Goal: Task Accomplishment & Management: Complete application form

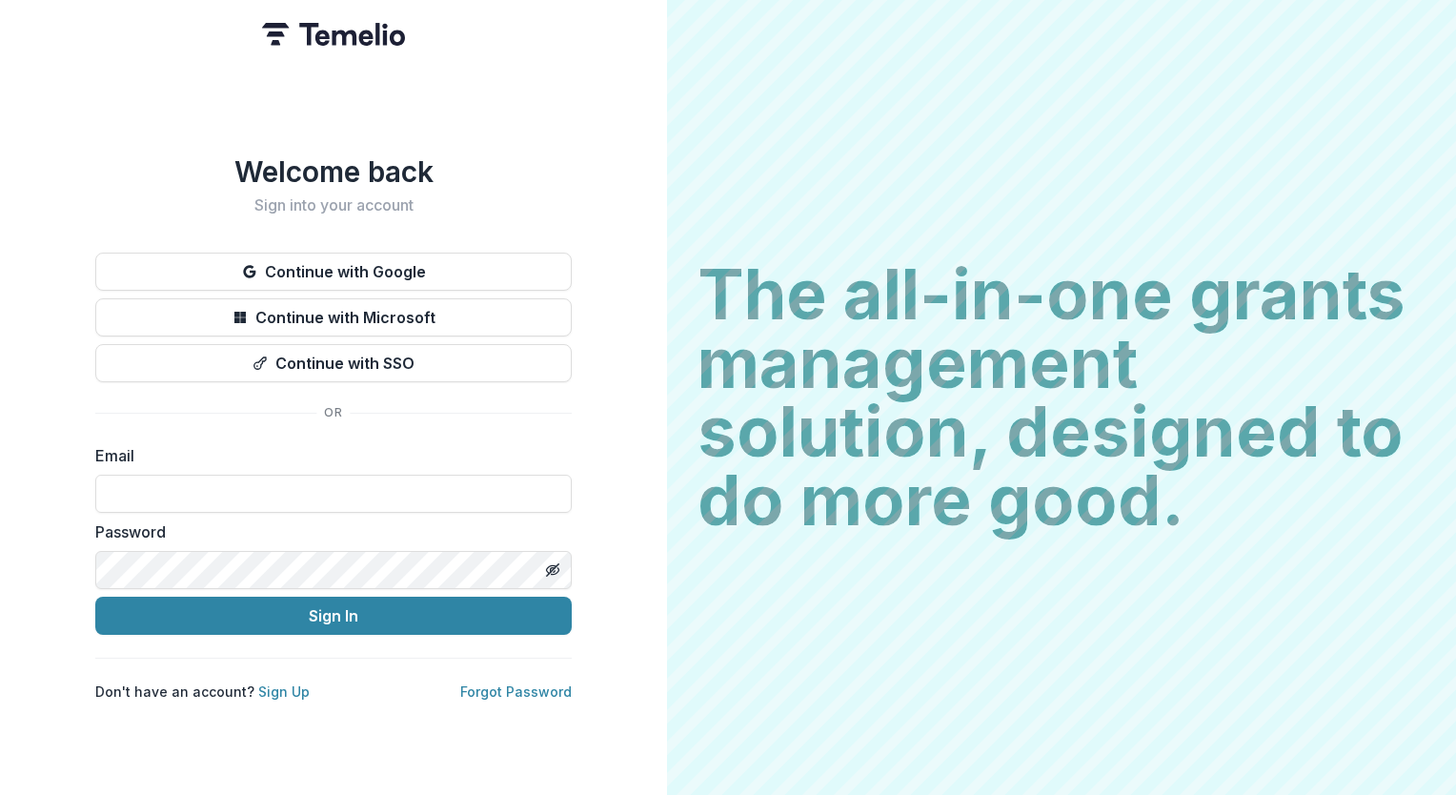
type input "**********"
click at [628, 425] on div "**********" at bounding box center [333, 397] width 667 height 795
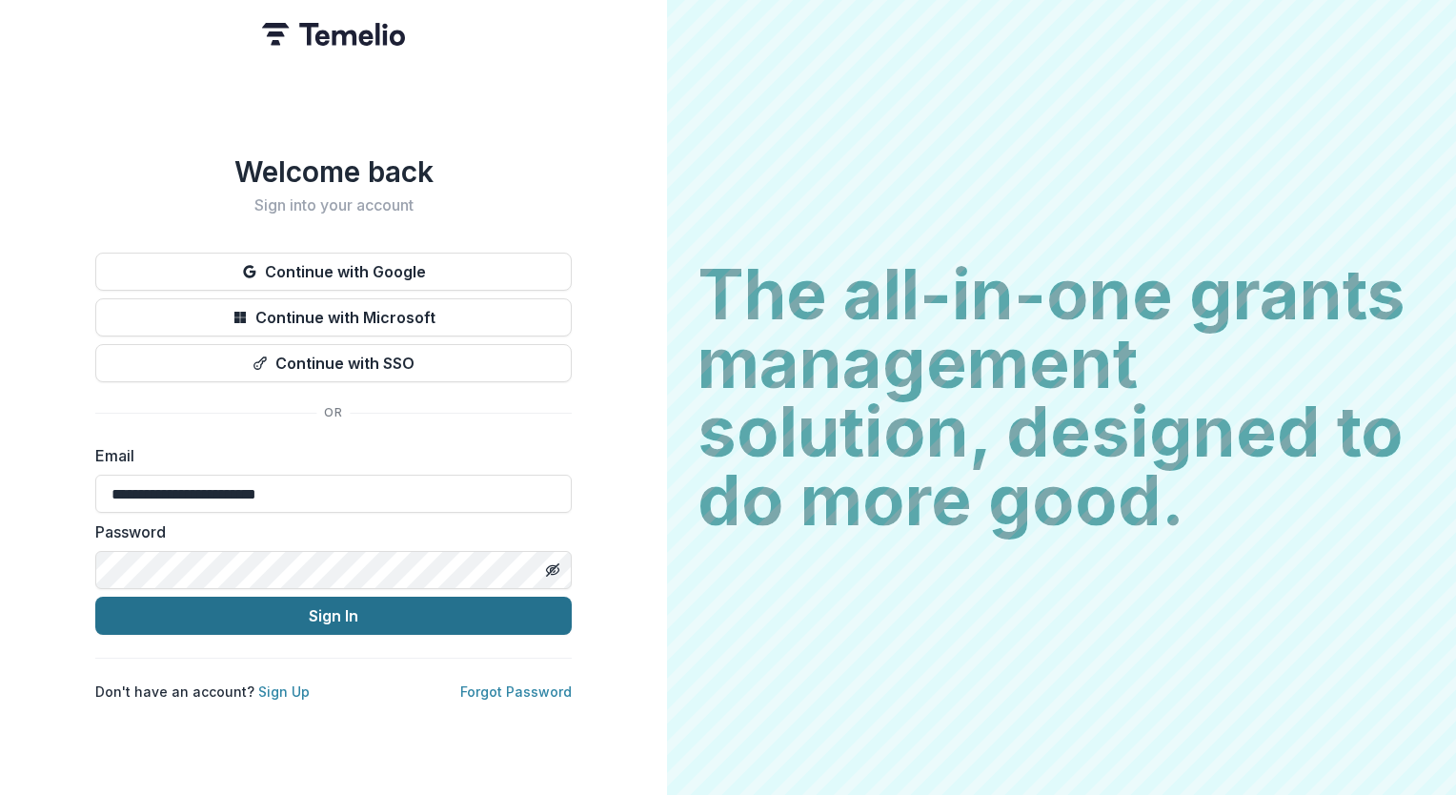
click at [285, 617] on button "Sign In" at bounding box center [333, 616] width 476 height 38
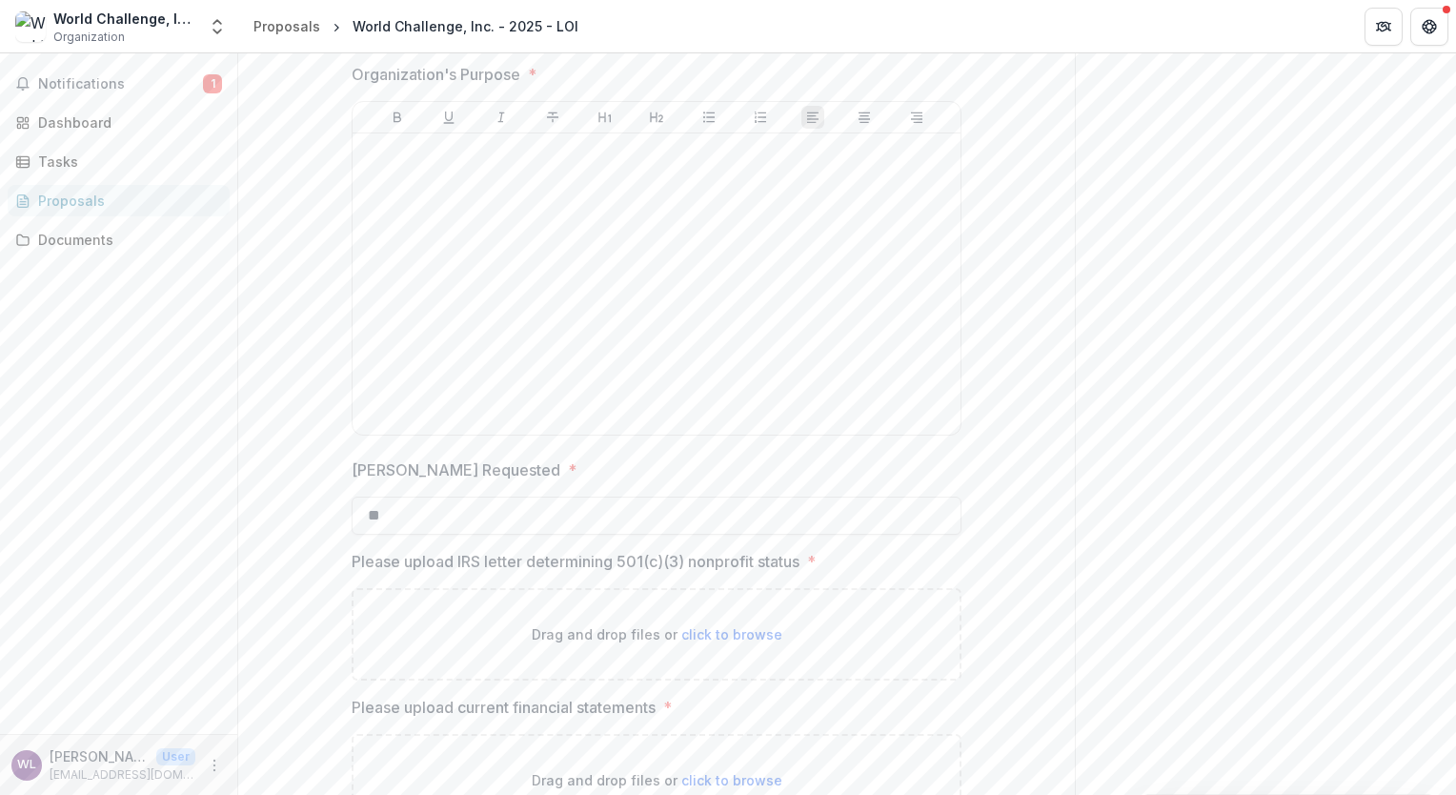
scroll to position [2472, 0]
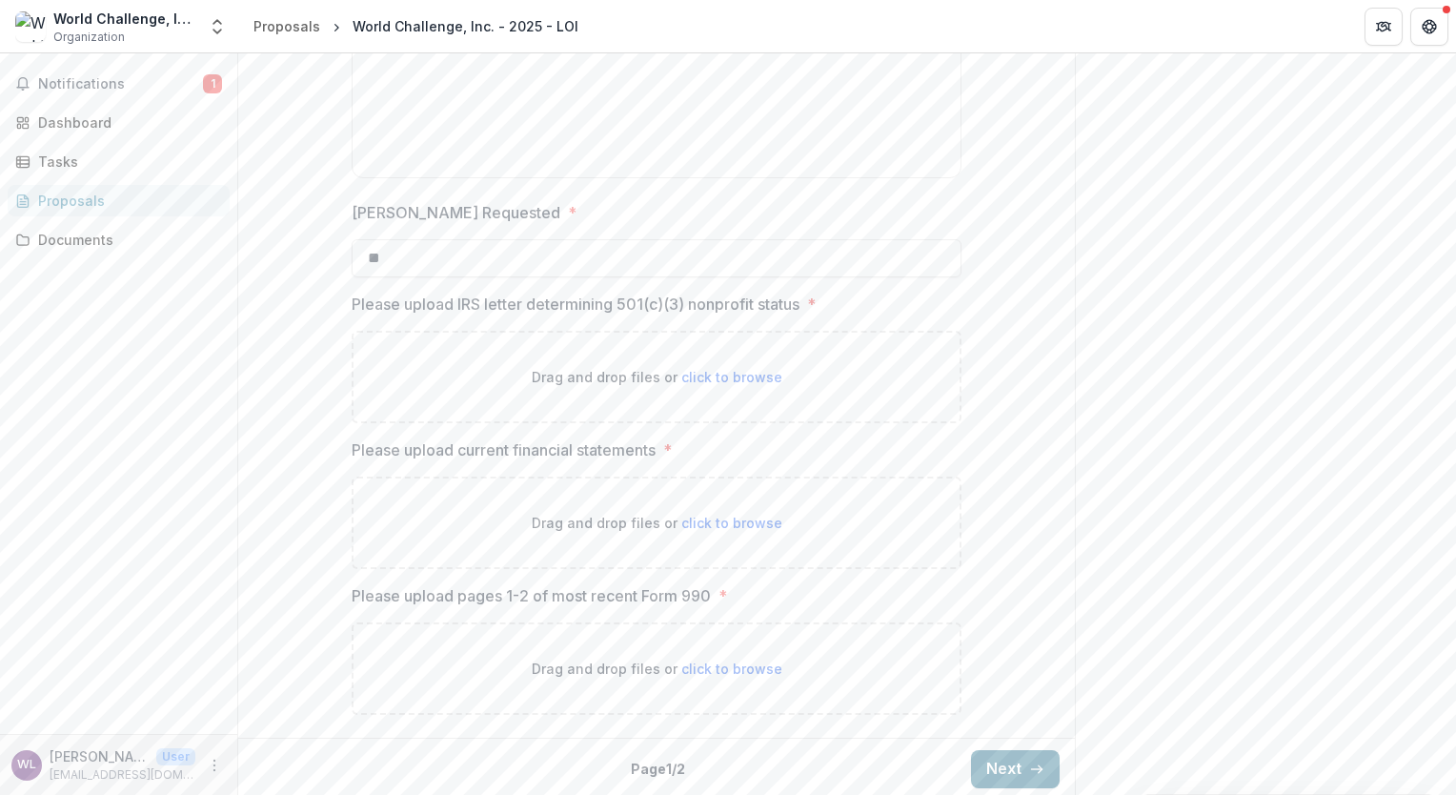
click at [1010, 760] on button "Next" at bounding box center [1015, 769] width 89 height 38
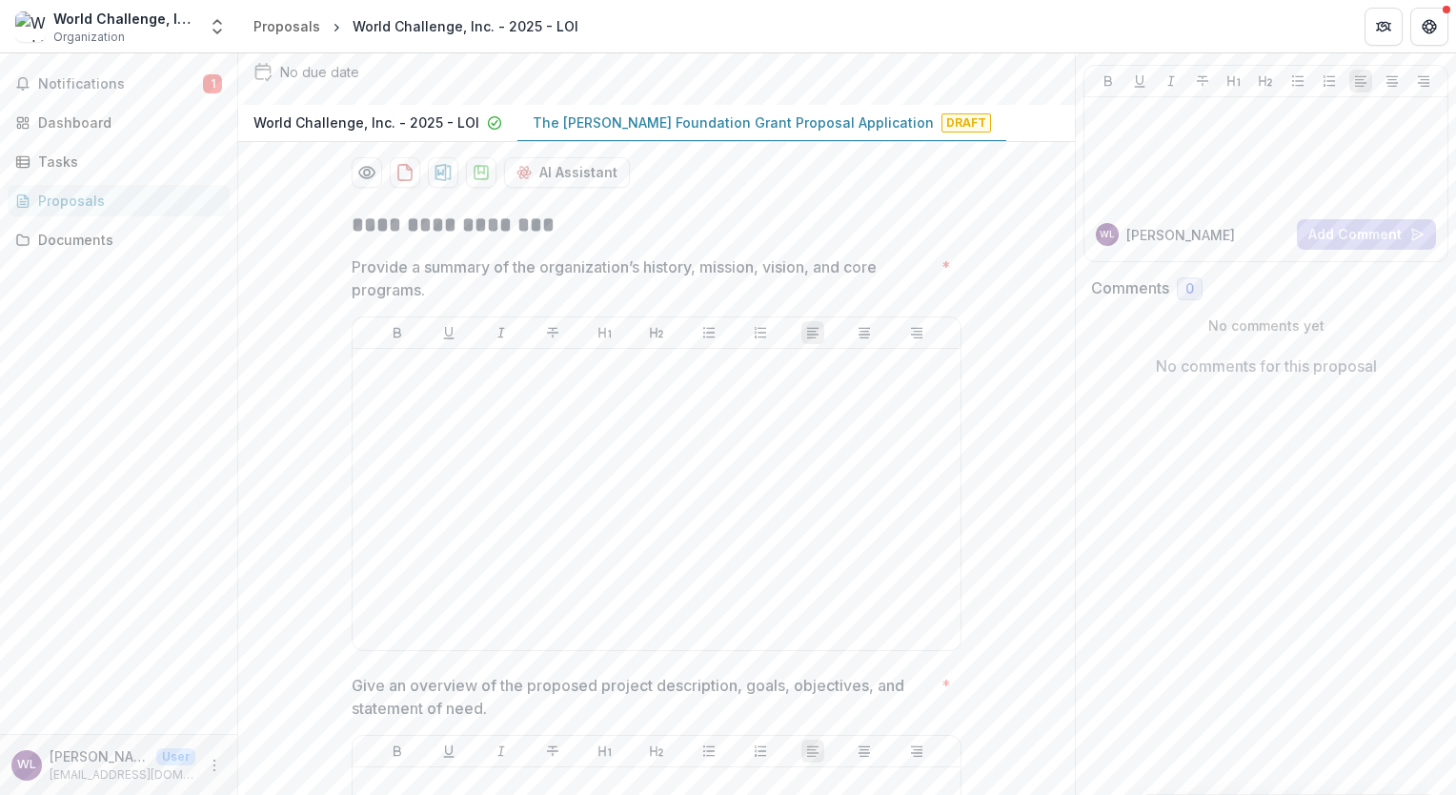
scroll to position [0, 0]
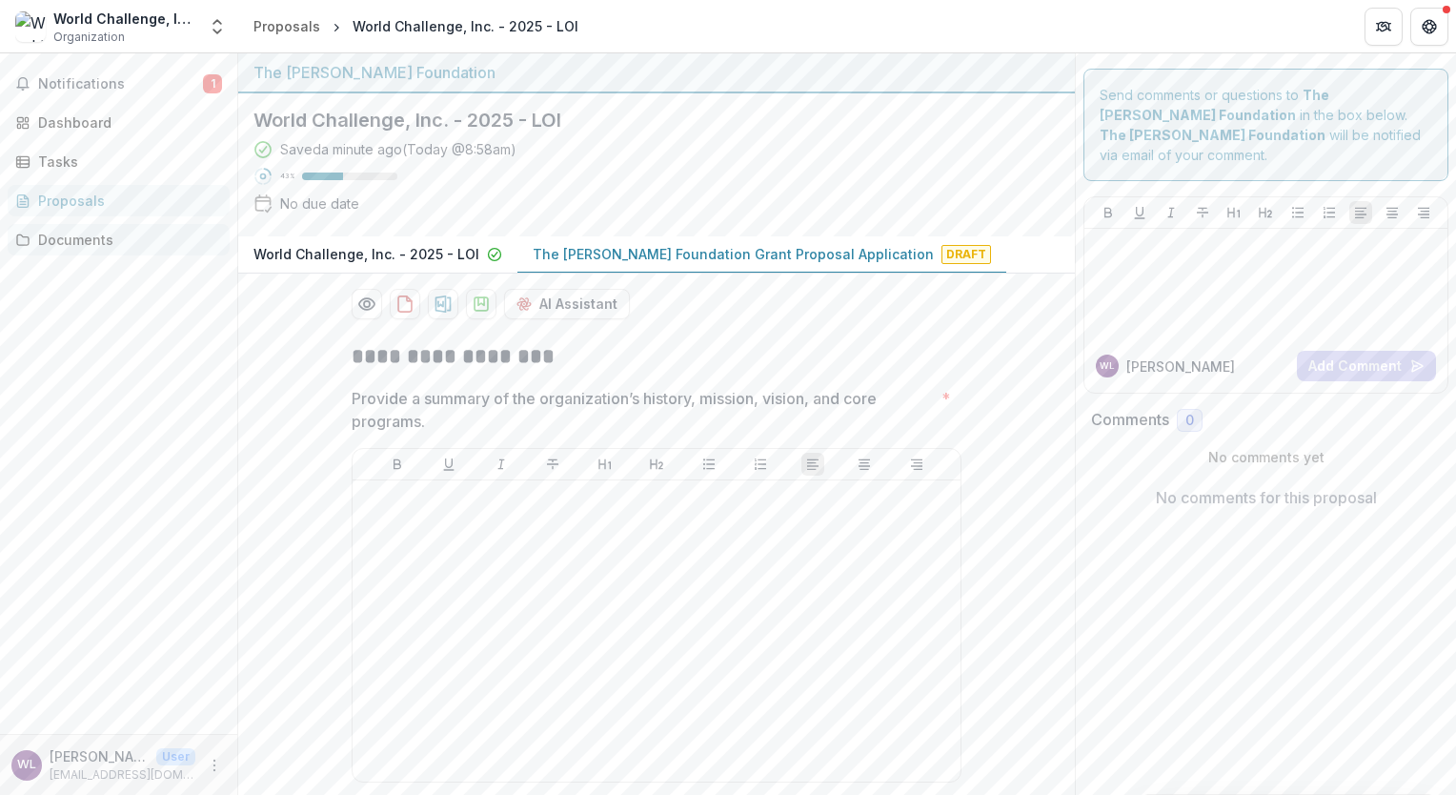
click at [84, 239] on div "Documents" at bounding box center [126, 240] width 176 height 20
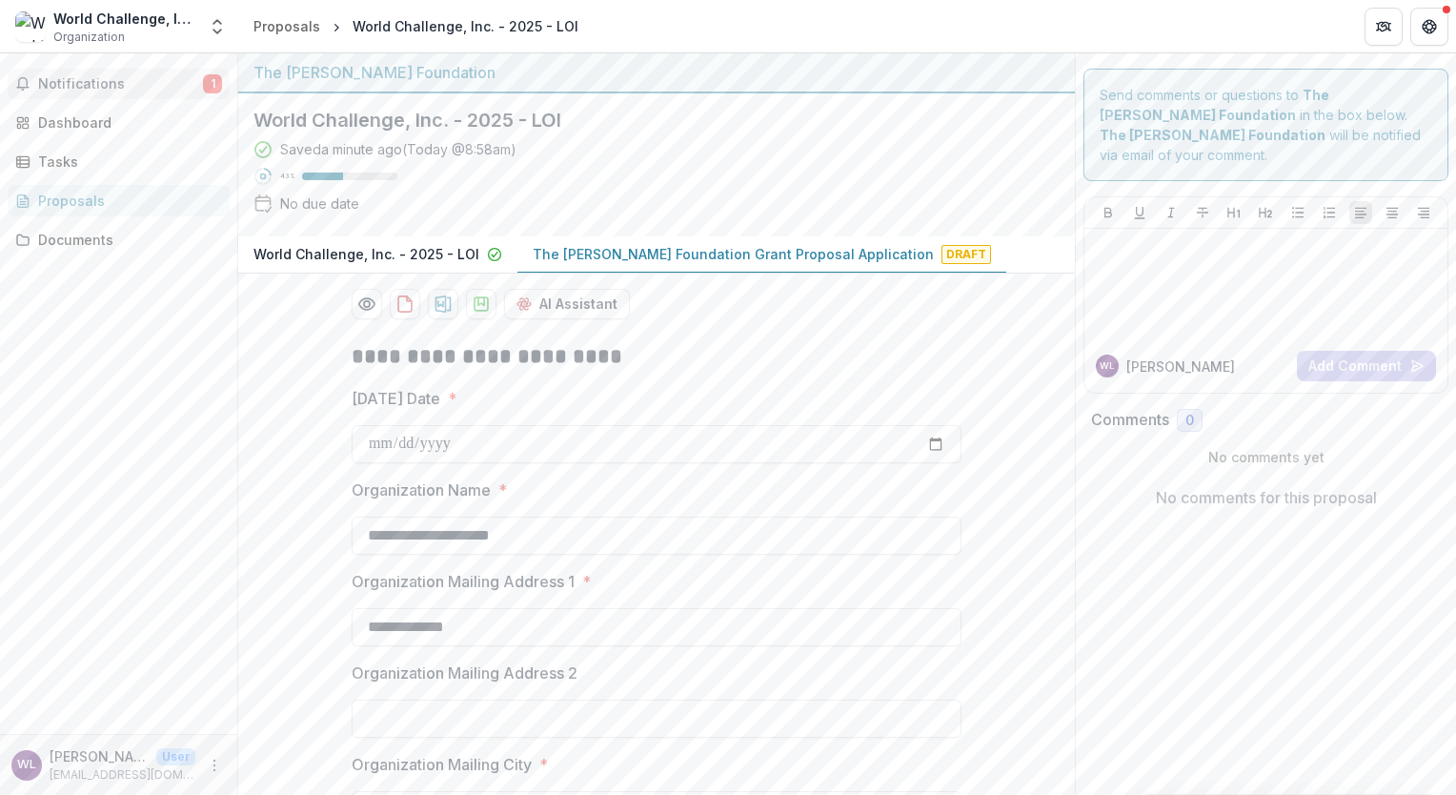
click at [85, 85] on span "Notifications" at bounding box center [120, 84] width 165 height 16
click at [94, 127] on div "Dashboard" at bounding box center [126, 122] width 176 height 20
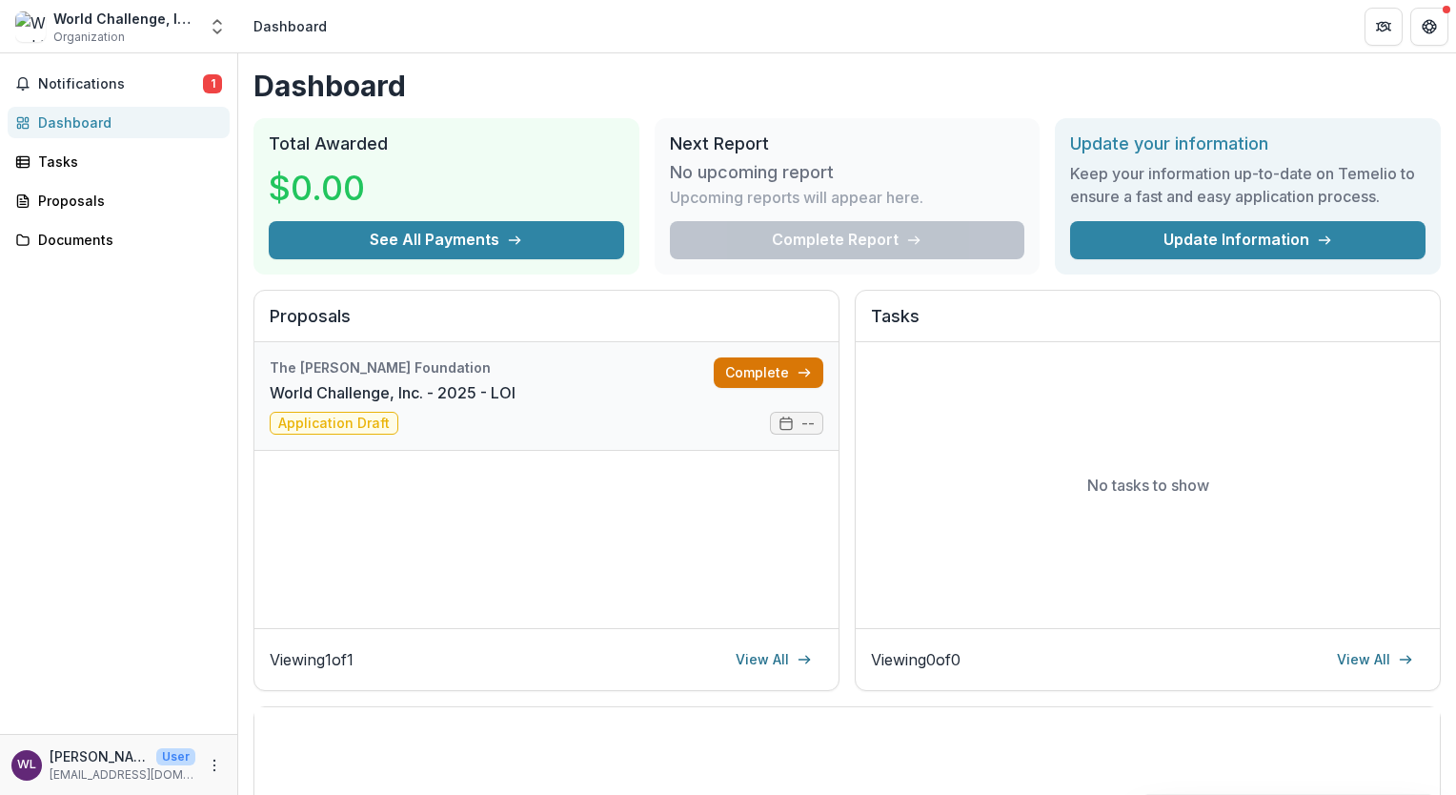
click at [766, 370] on link "Complete" at bounding box center [769, 372] width 110 height 30
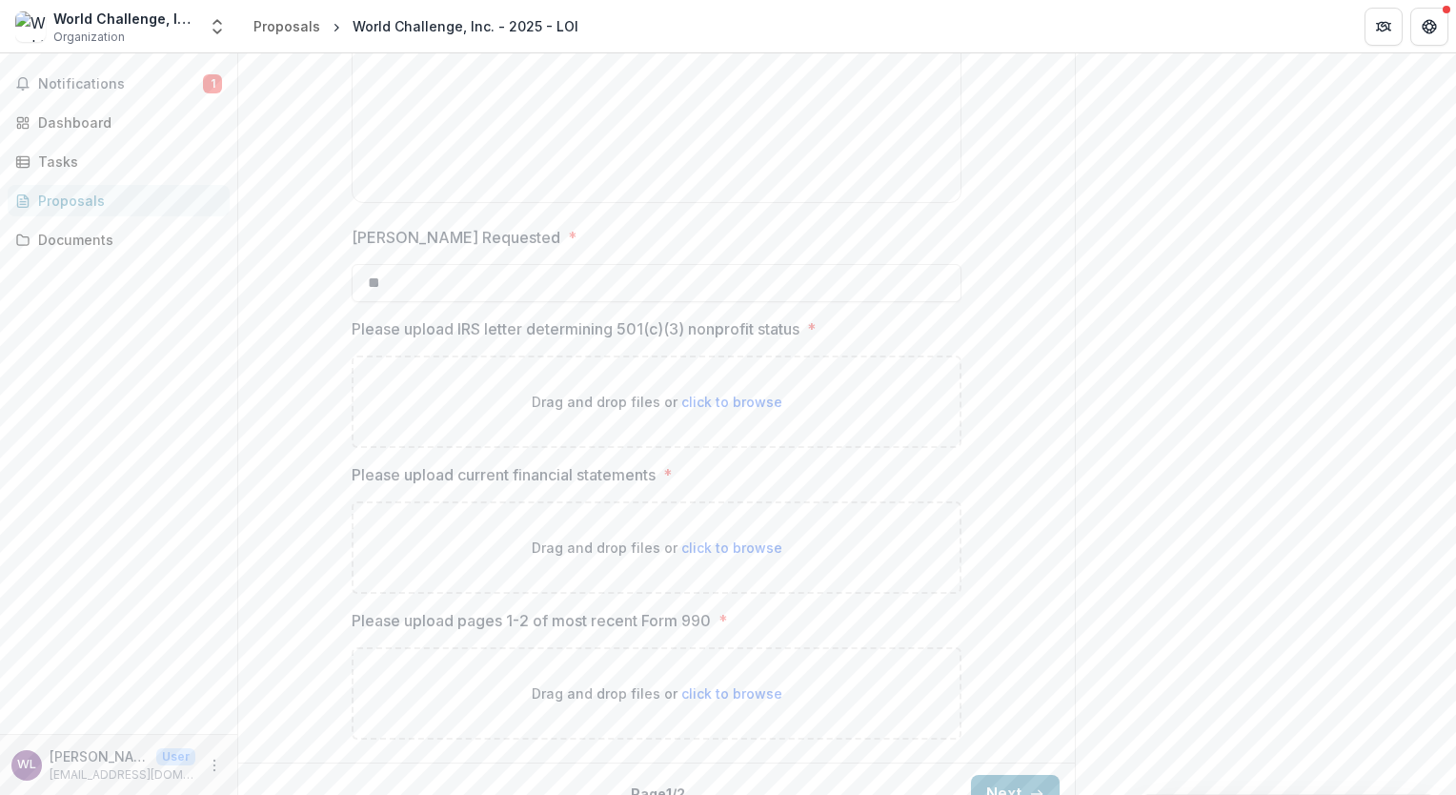
scroll to position [2472, 0]
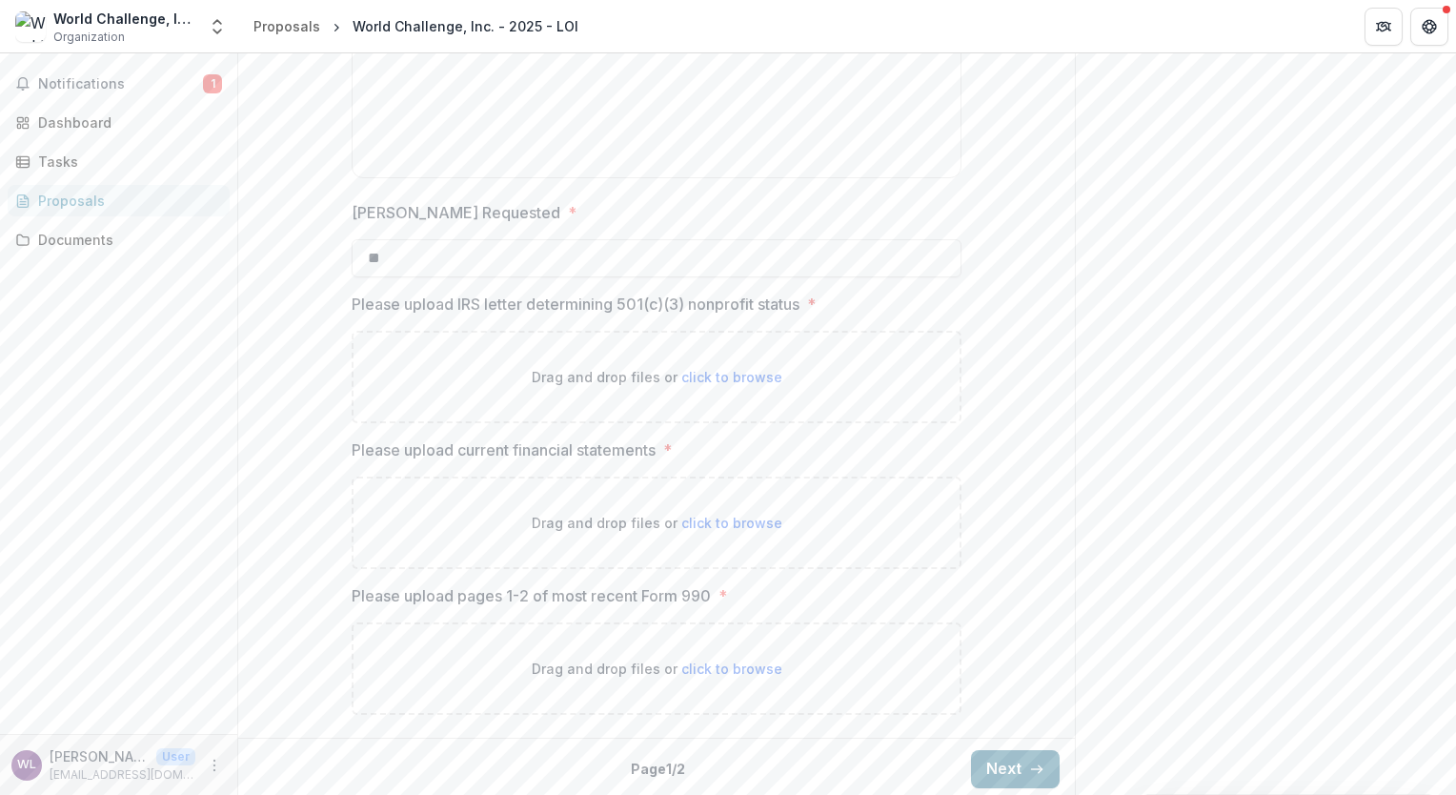
click at [983, 760] on button "Next" at bounding box center [1015, 769] width 89 height 38
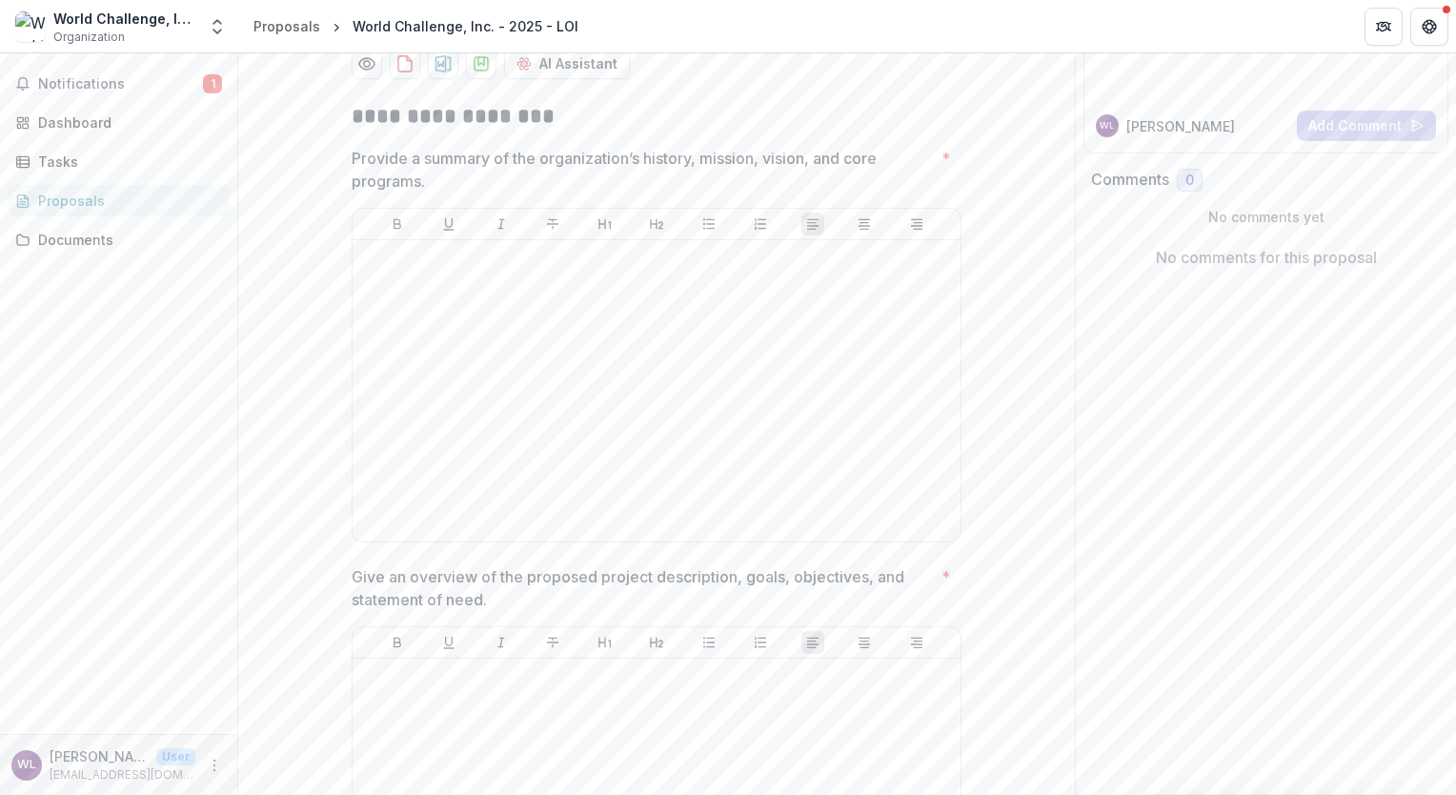
scroll to position [0, 0]
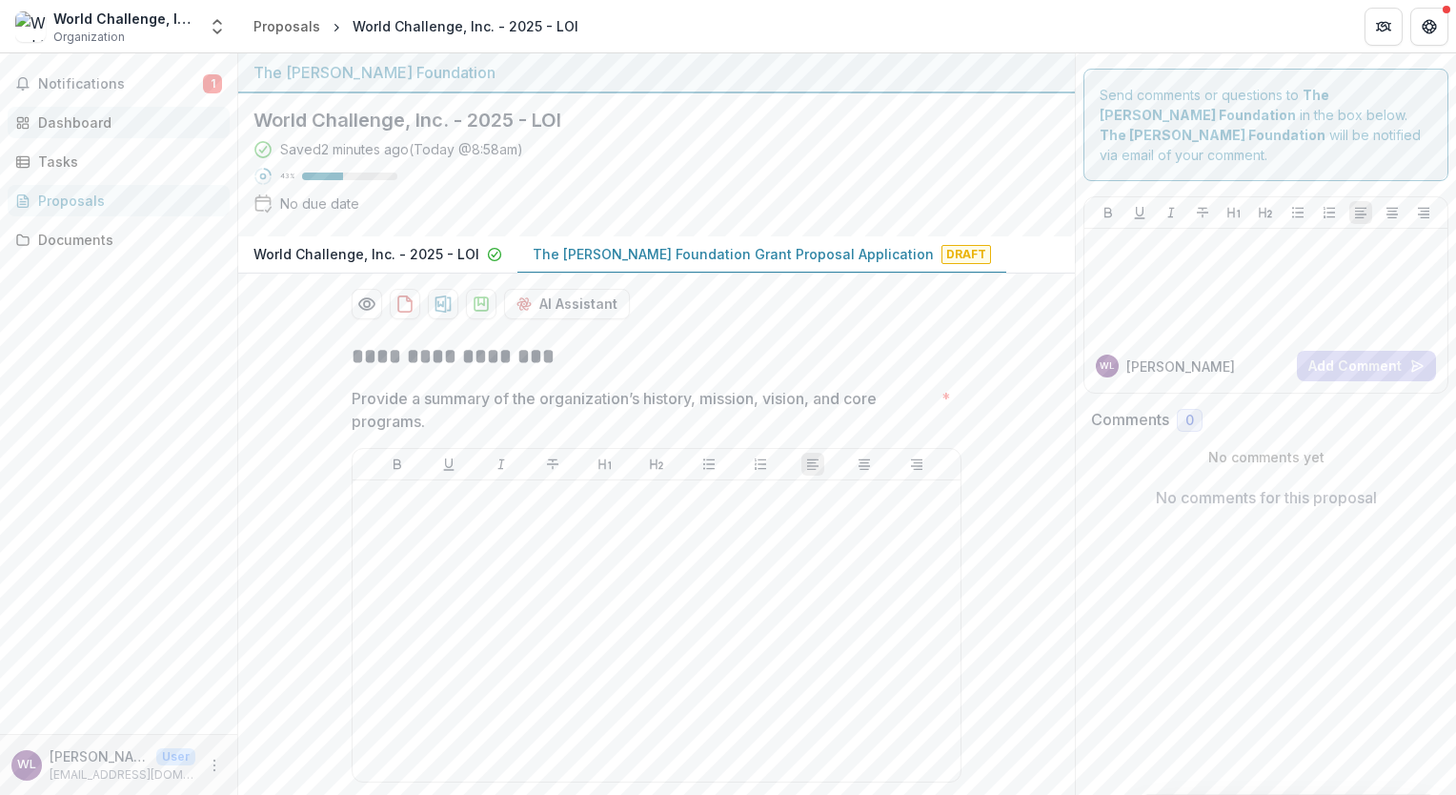
click at [91, 120] on div "Dashboard" at bounding box center [126, 122] width 176 height 20
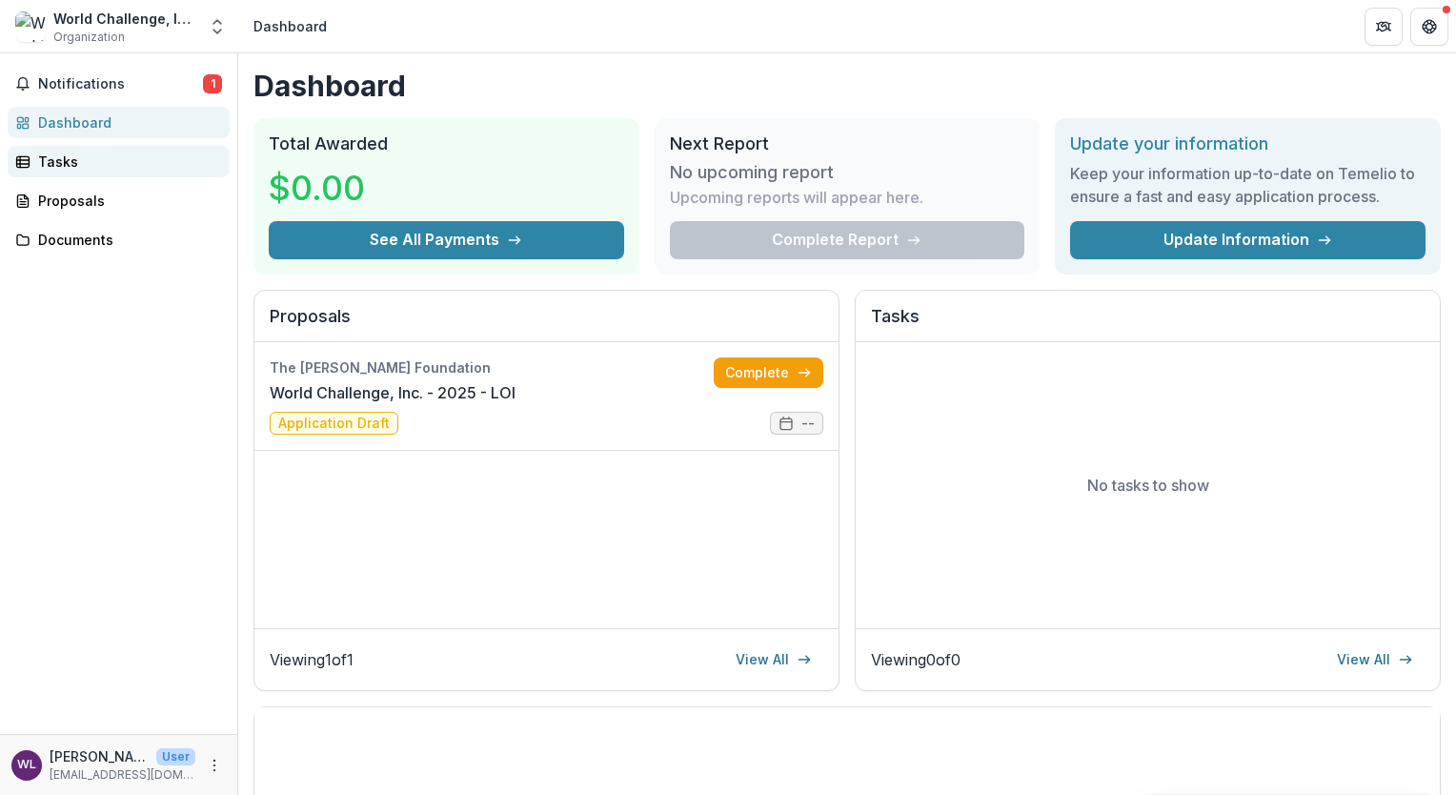
click at [88, 166] on div "Tasks" at bounding box center [126, 162] width 176 height 20
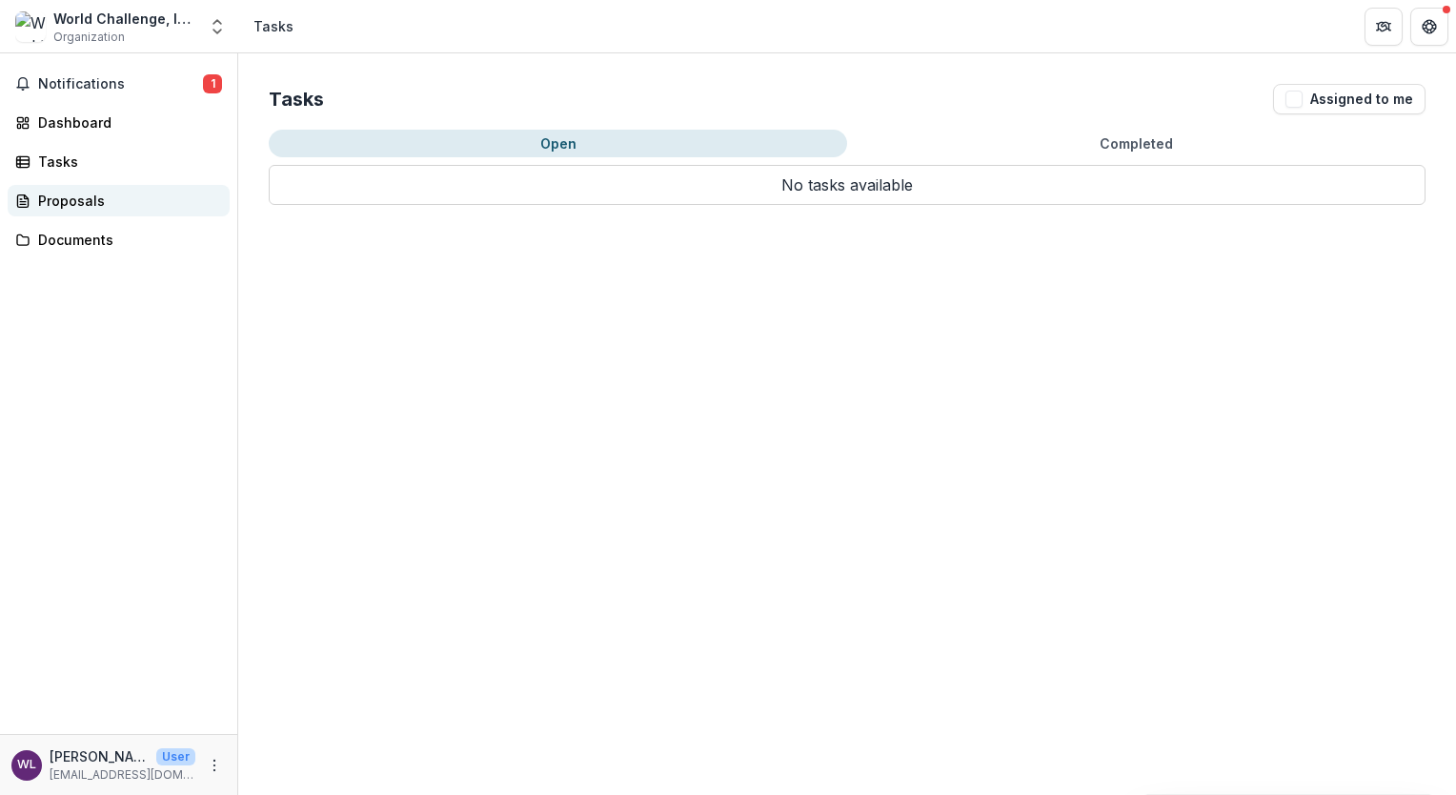
click at [111, 198] on div "Proposals" at bounding box center [126, 201] width 176 height 20
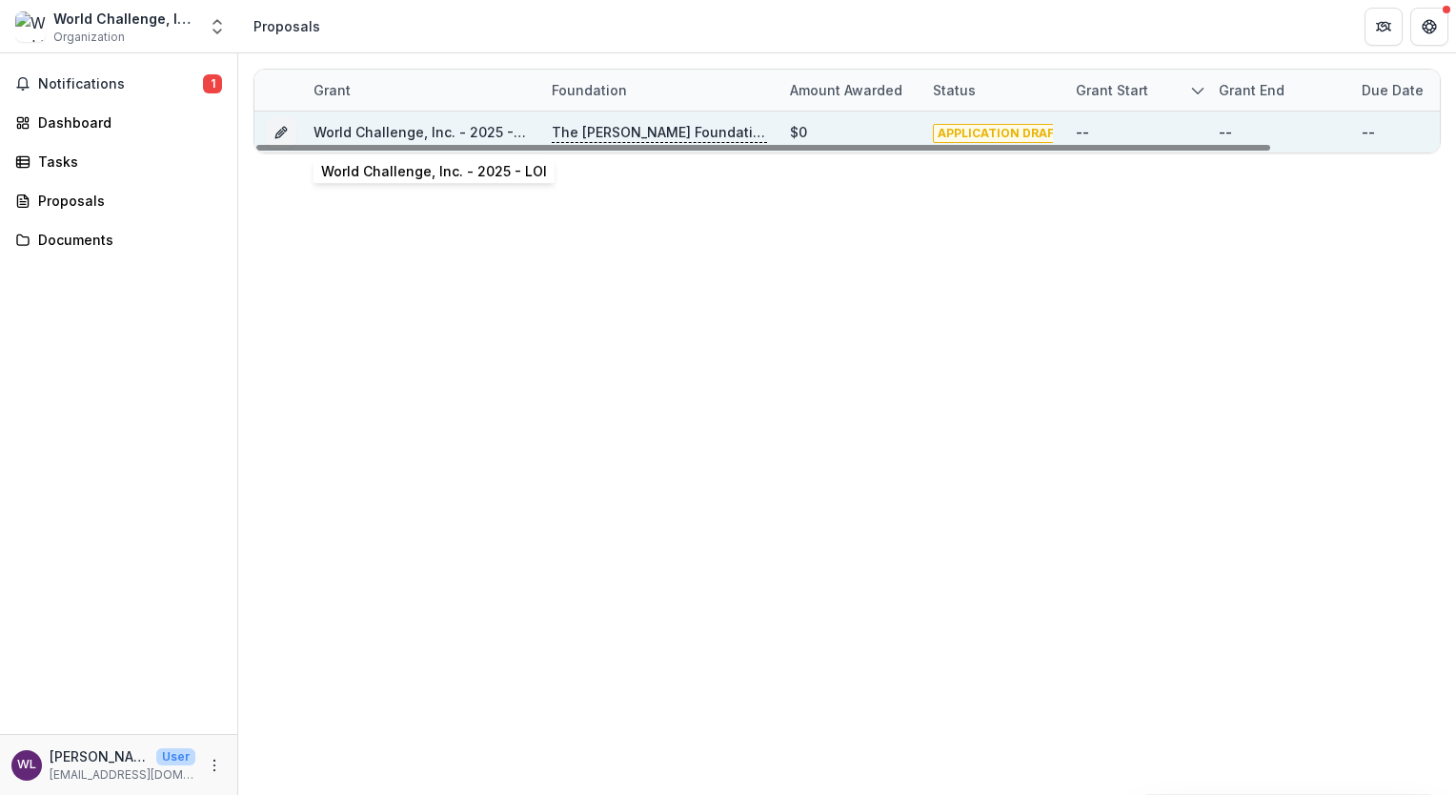
click at [388, 137] on link "World Challenge, Inc. - 2025 - LOI" at bounding box center [427, 132] width 226 height 16
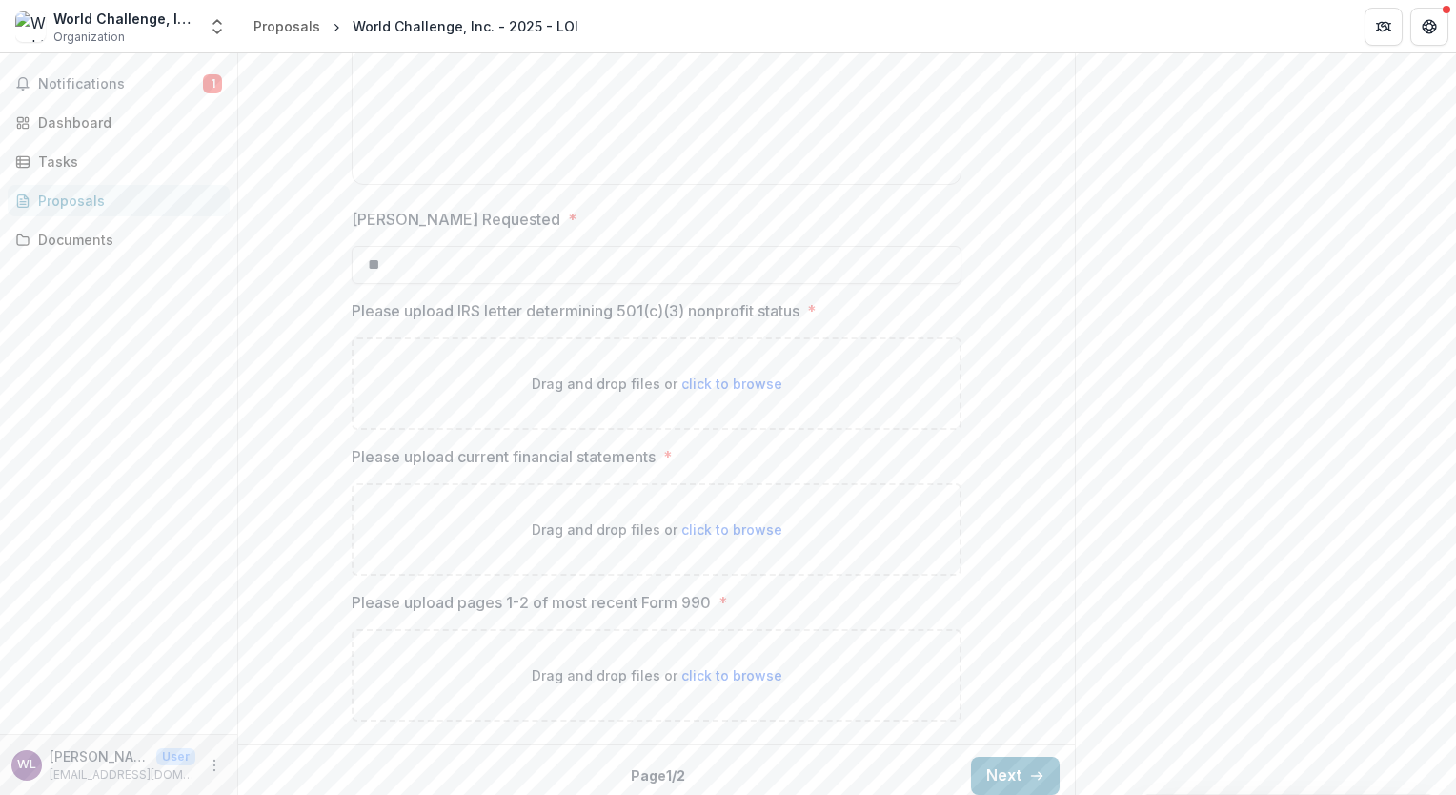
scroll to position [2472, 0]
click at [1013, 764] on button "Next" at bounding box center [1015, 769] width 89 height 38
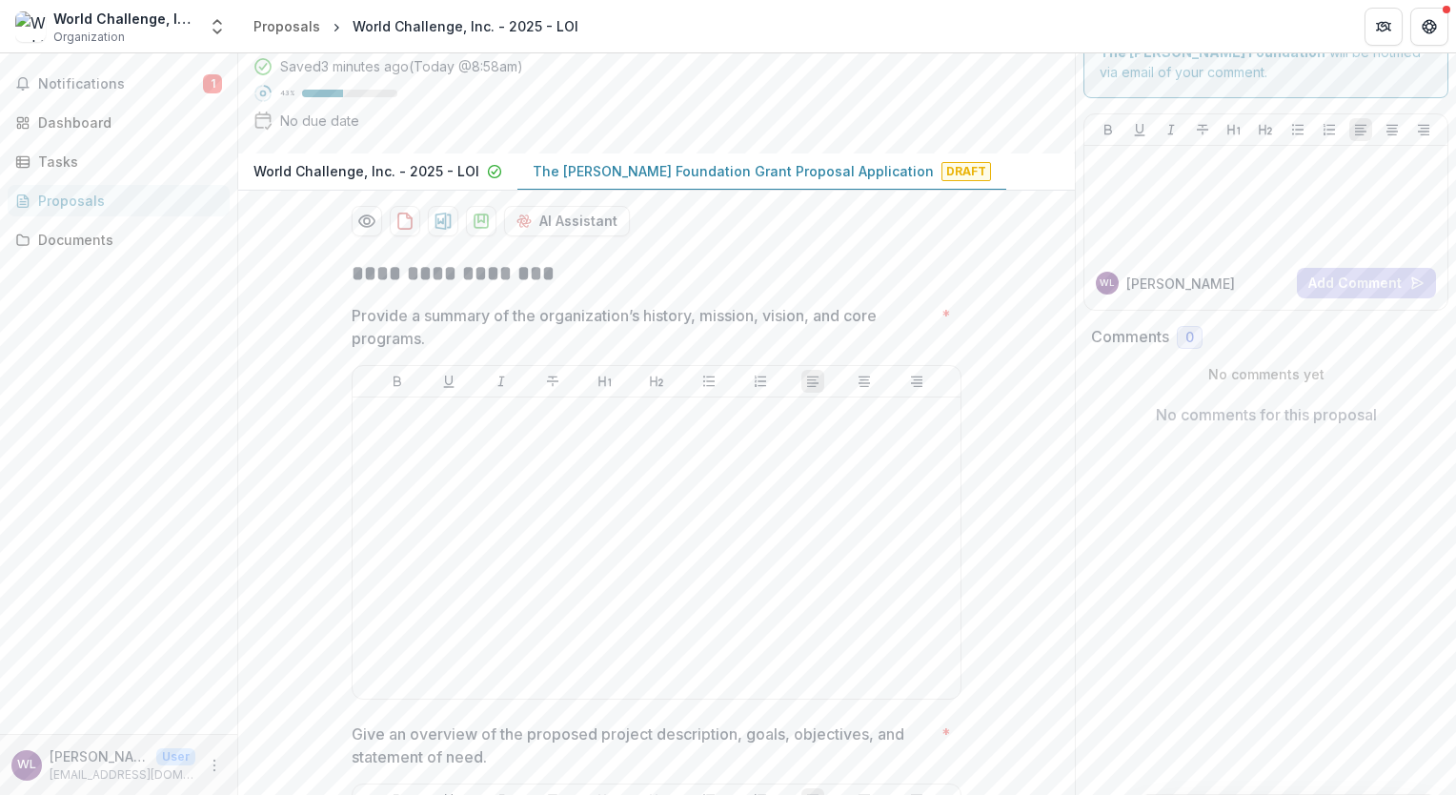
scroll to position [0, 0]
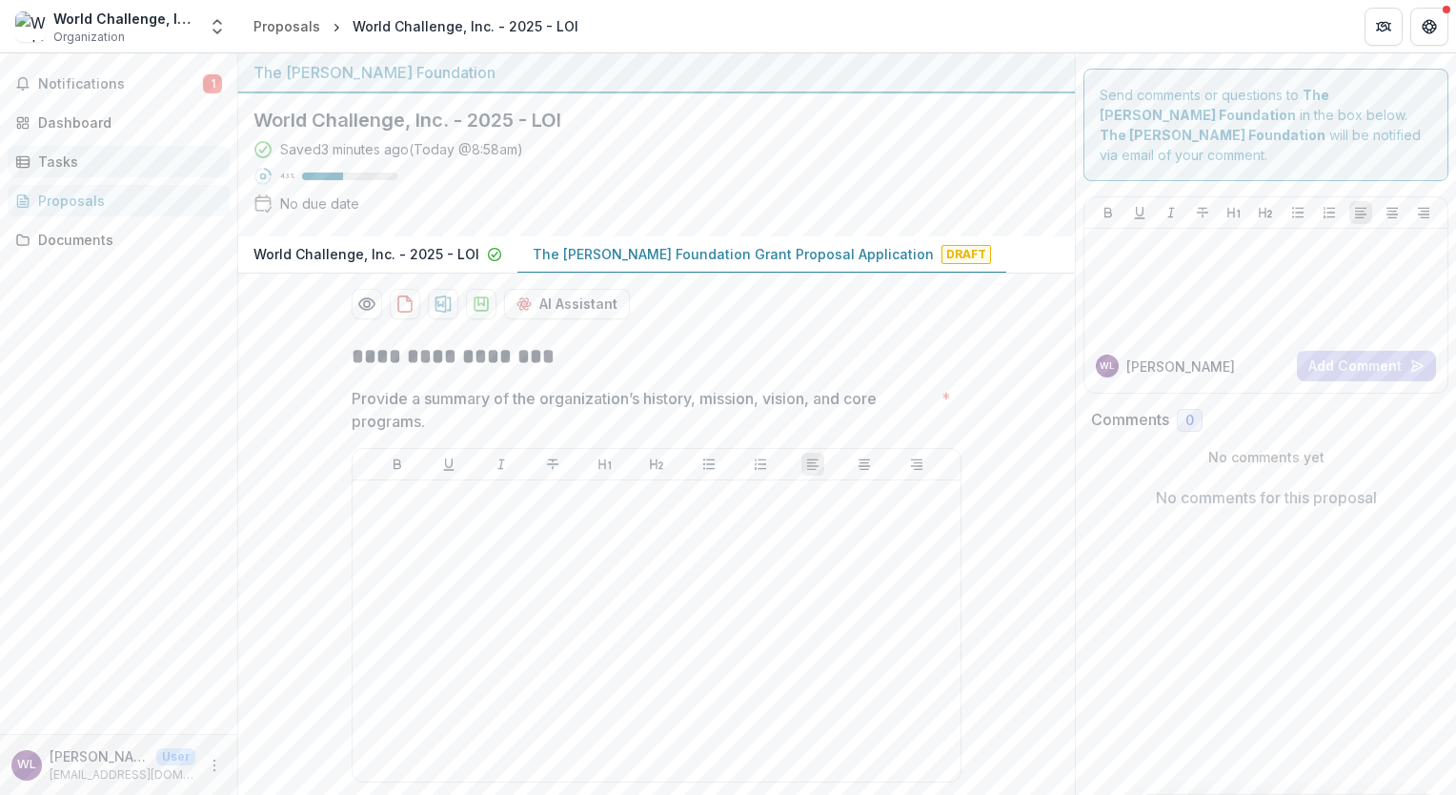
click at [73, 164] on div "Tasks" at bounding box center [126, 162] width 176 height 20
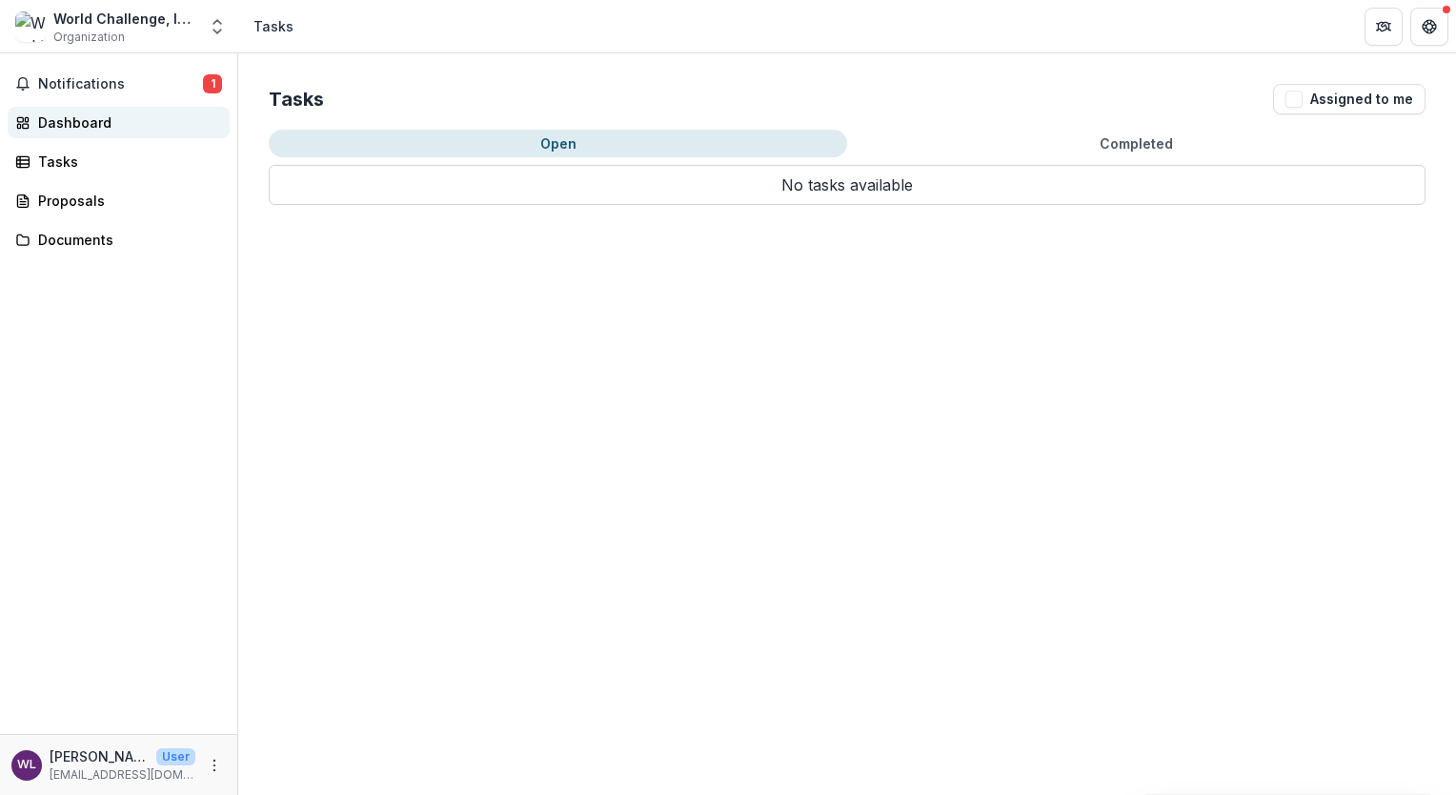
click at [95, 129] on div "Dashboard" at bounding box center [126, 122] width 176 height 20
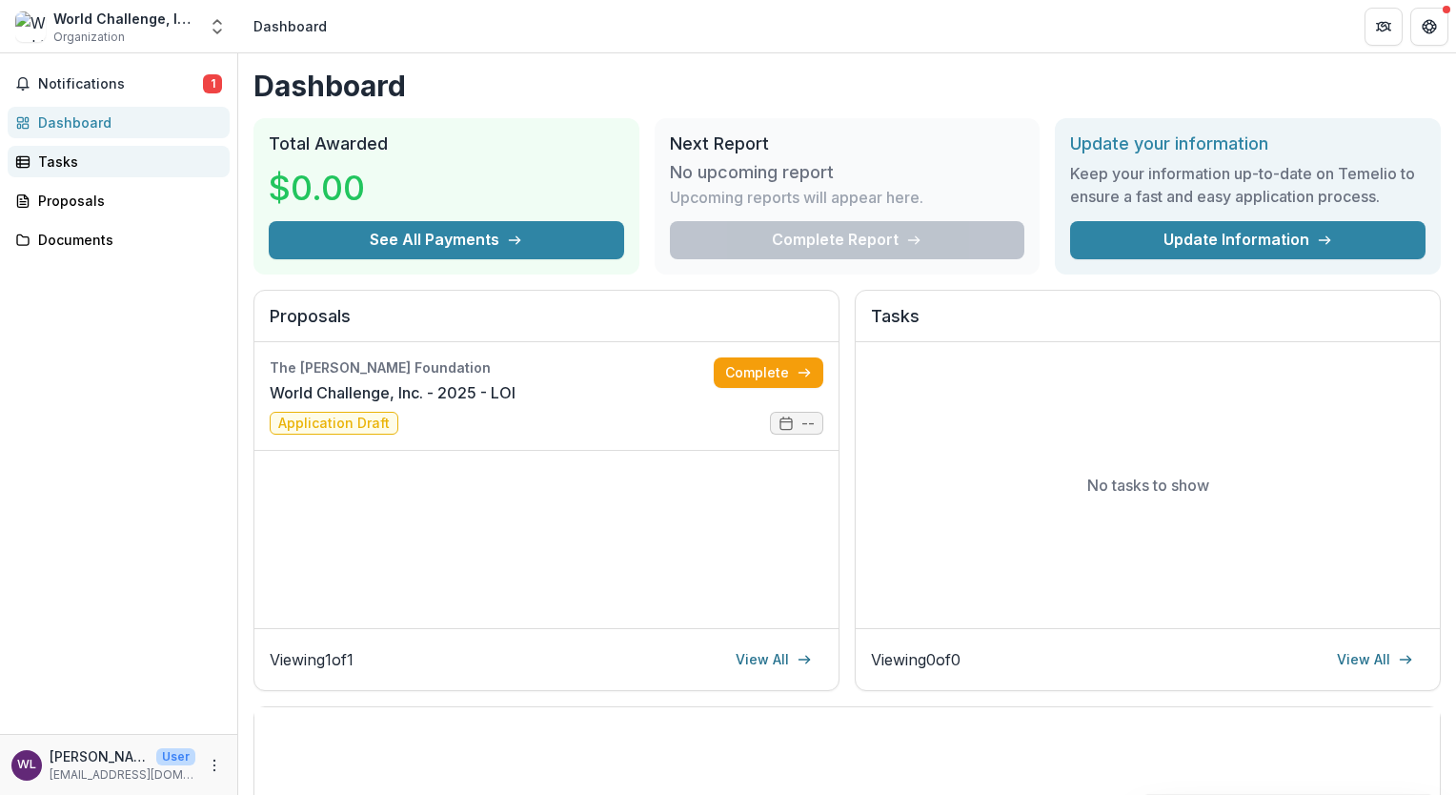
click at [61, 163] on div "Tasks" at bounding box center [126, 162] width 176 height 20
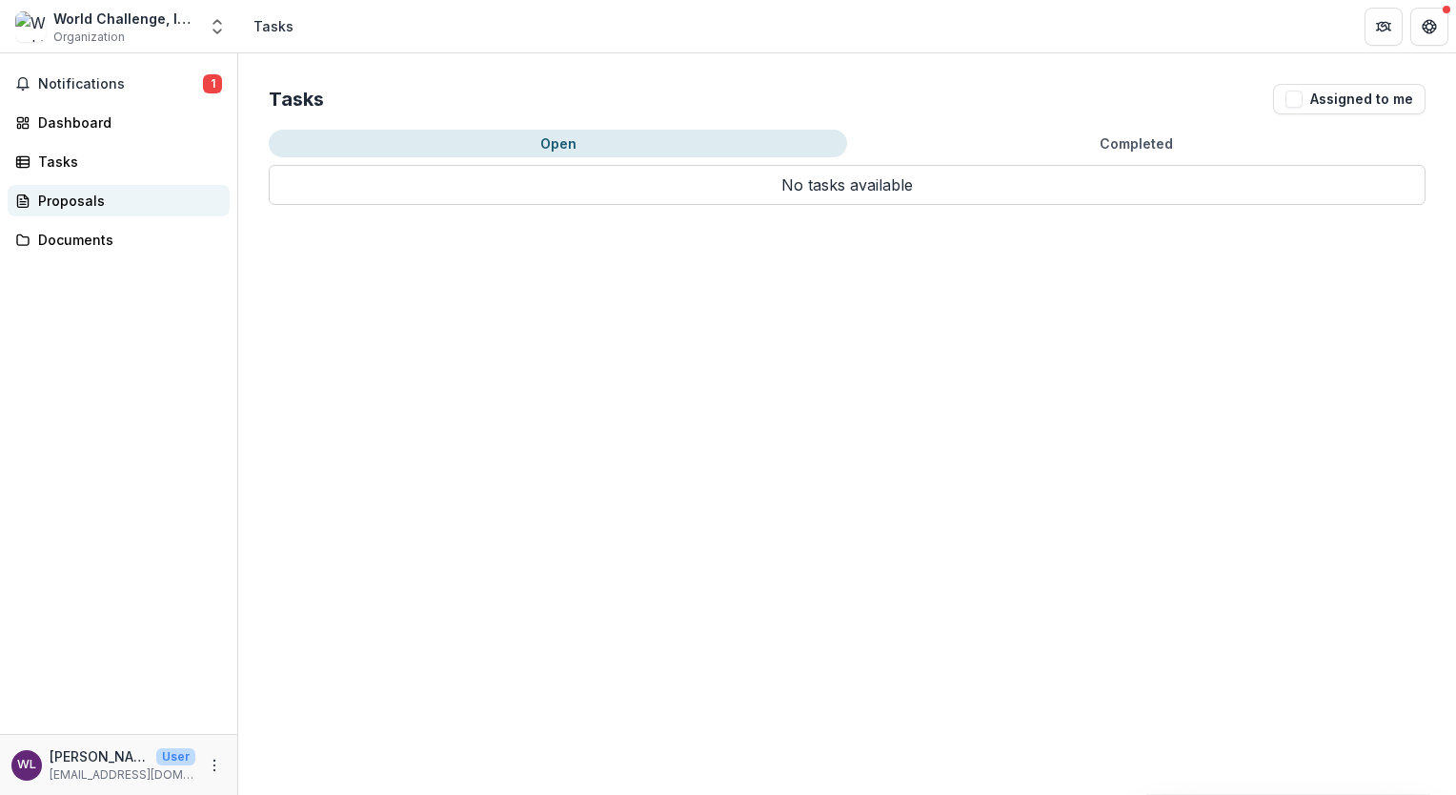
click at [66, 195] on div "Proposals" at bounding box center [126, 201] width 176 height 20
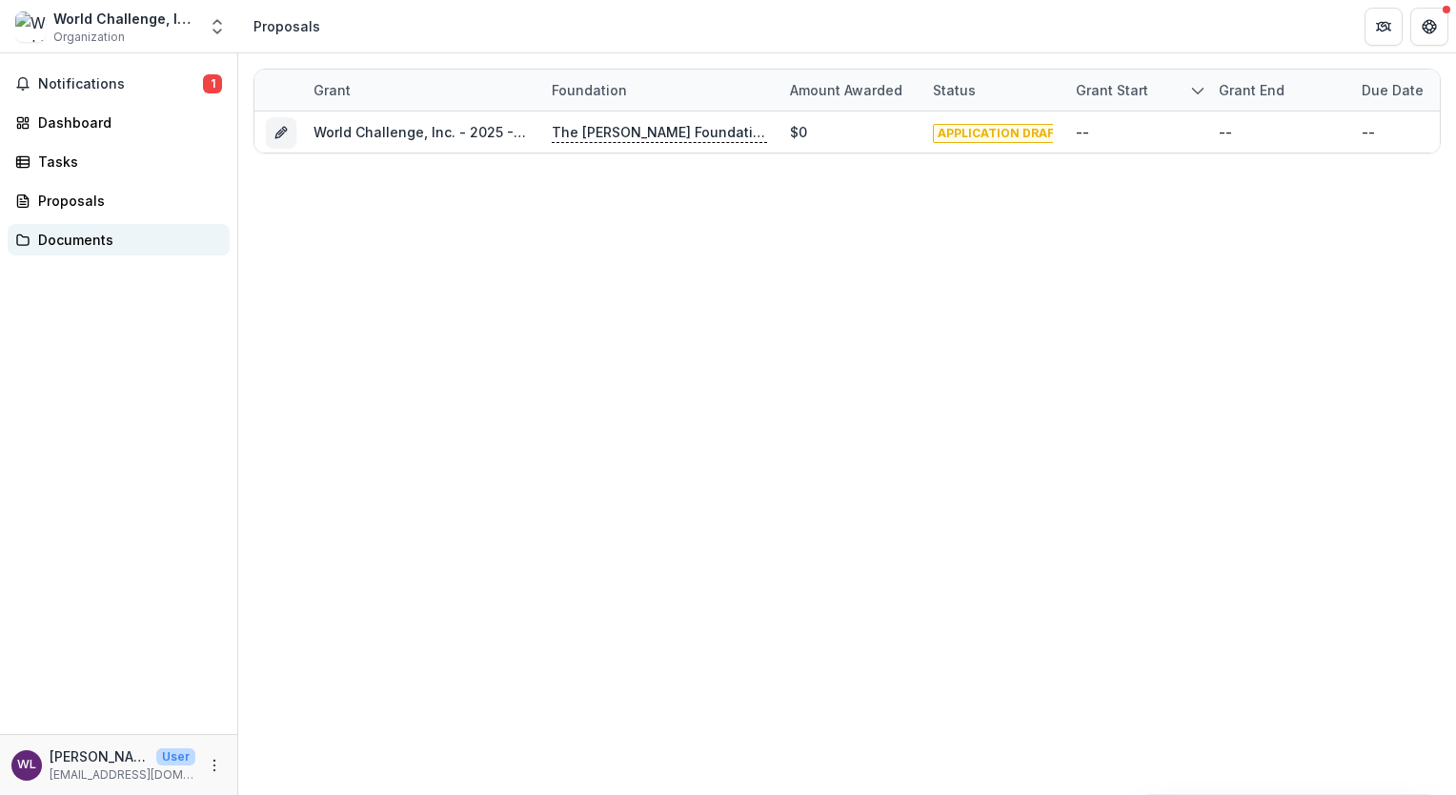
click at [71, 237] on div "Documents" at bounding box center [126, 240] width 176 height 20
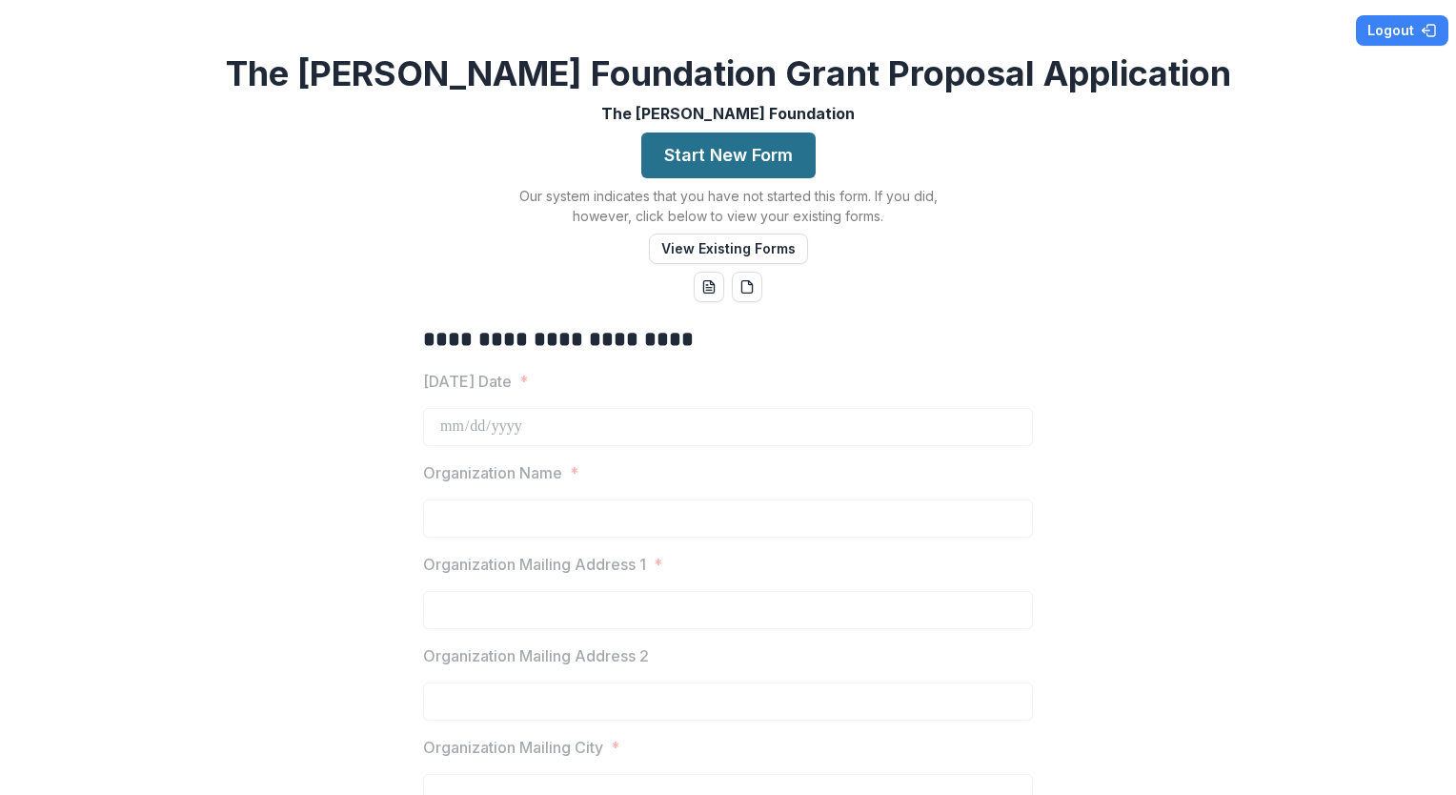
click at [754, 156] on button "Start New Form" at bounding box center [728, 155] width 174 height 46
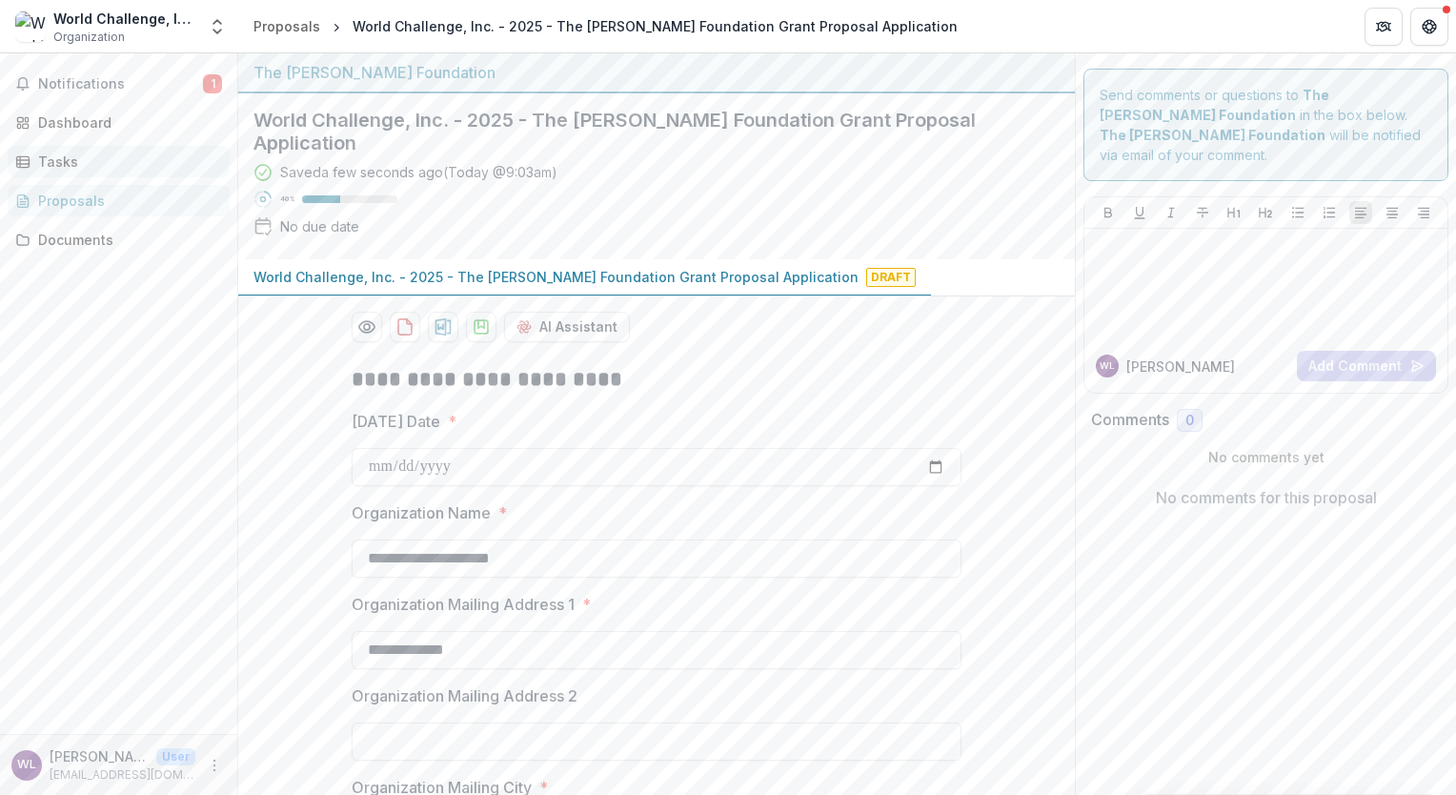
click at [105, 154] on div "Tasks" at bounding box center [126, 162] width 176 height 20
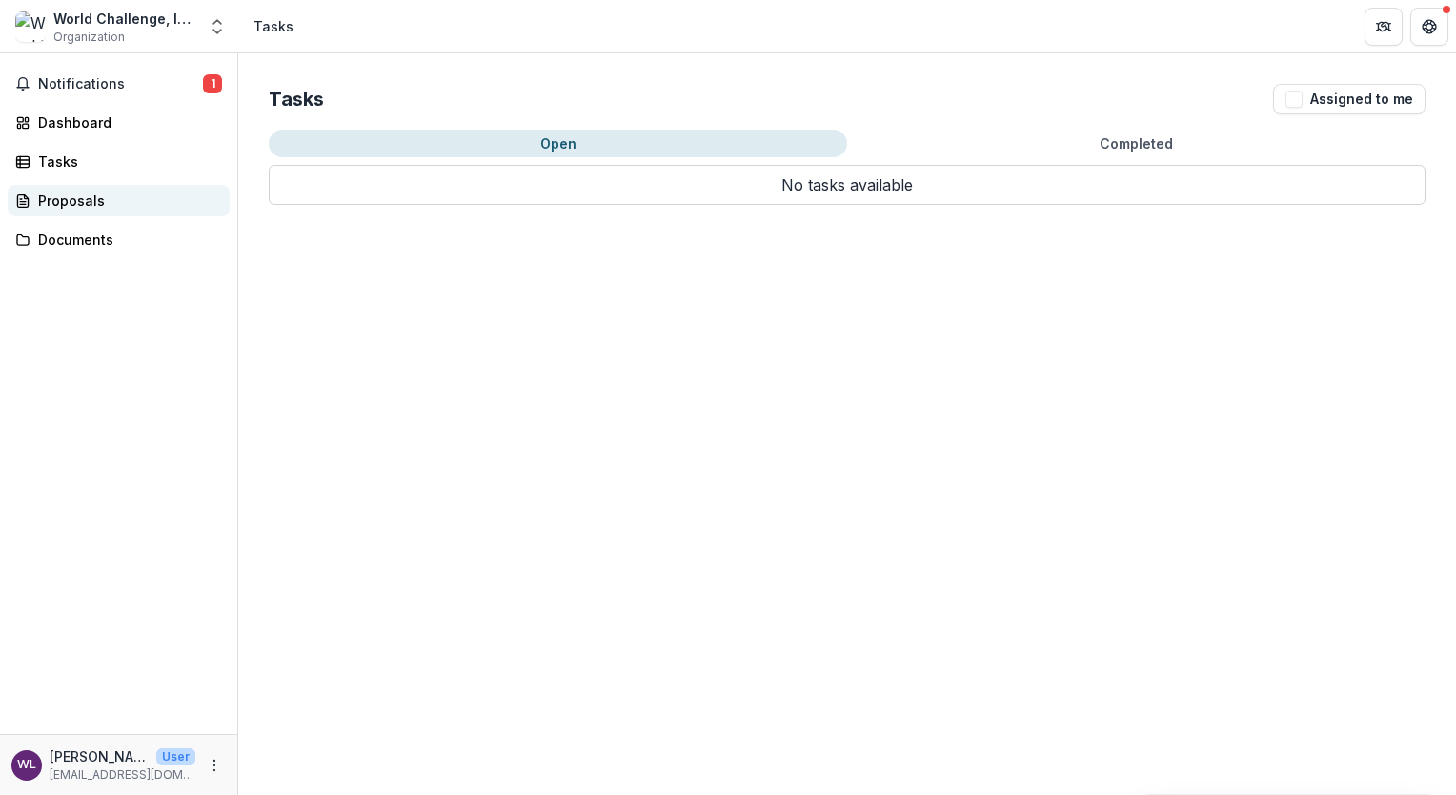
click at [96, 195] on div "Proposals" at bounding box center [126, 201] width 176 height 20
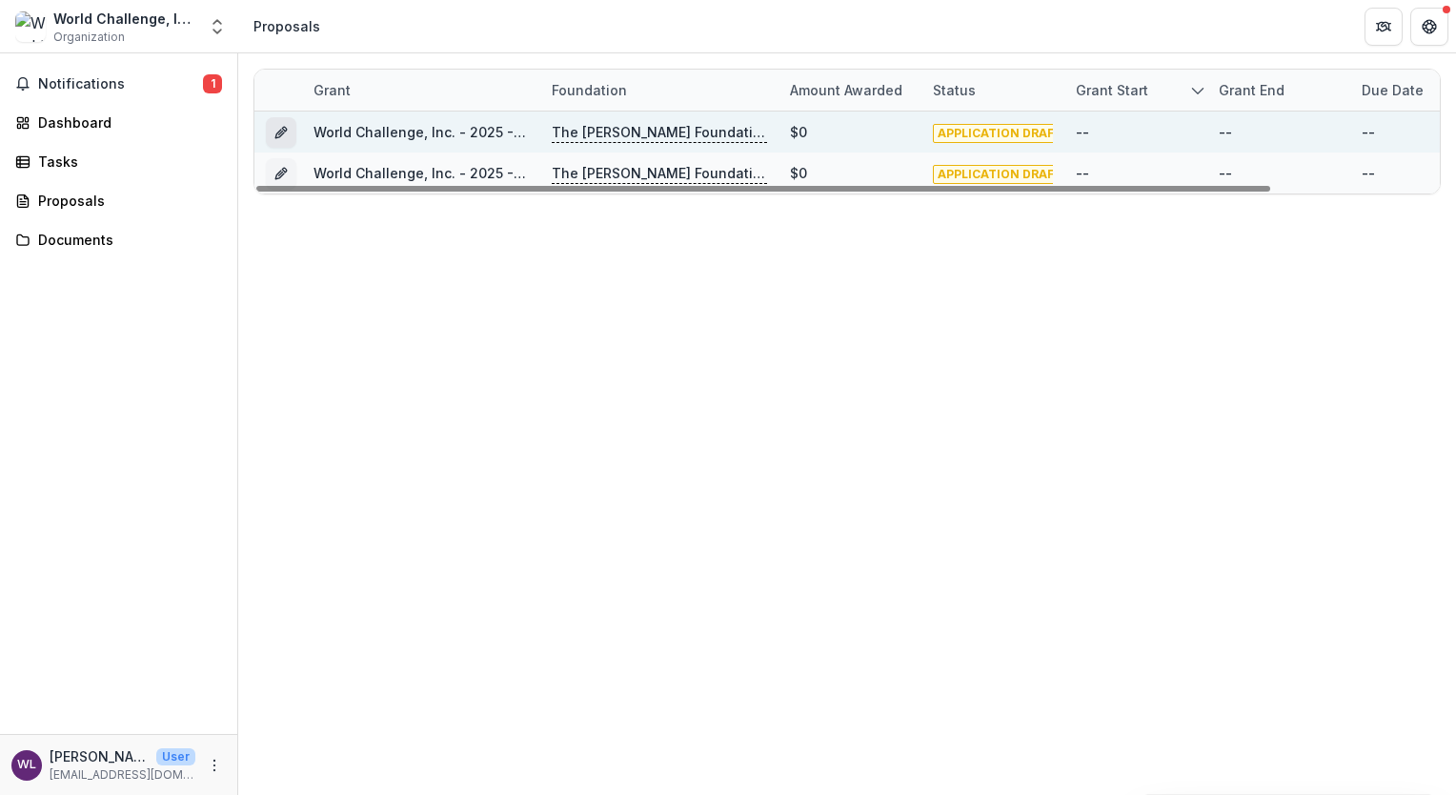
click at [278, 132] on icon "Grant 7919b67e-7a3d-4fdc-b6a1-3964fc639df3" at bounding box center [279, 134] width 9 height 9
drag, startPoint x: 404, startPoint y: 128, endPoint x: 1368, endPoint y: 132, distance: 964.4
click at [1368, 132] on div "--" at bounding box center [1368, 132] width 13 height 20
click at [1085, 135] on div "--" at bounding box center [1082, 132] width 13 height 20
click at [286, 136] on icon "Grant 7919b67e-7a3d-4fdc-b6a1-3964fc639df3" at bounding box center [281, 132] width 15 height 15
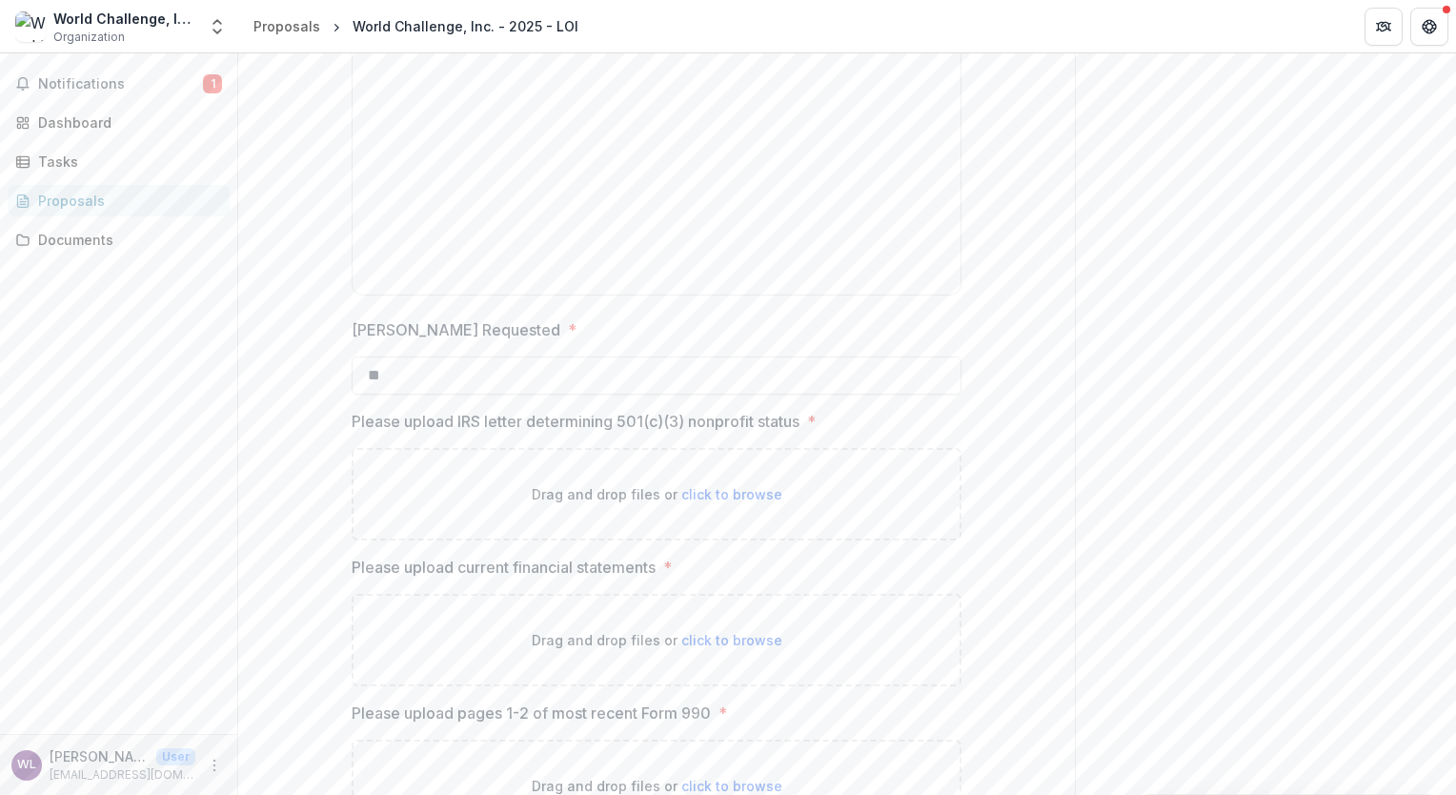
scroll to position [2472, 0]
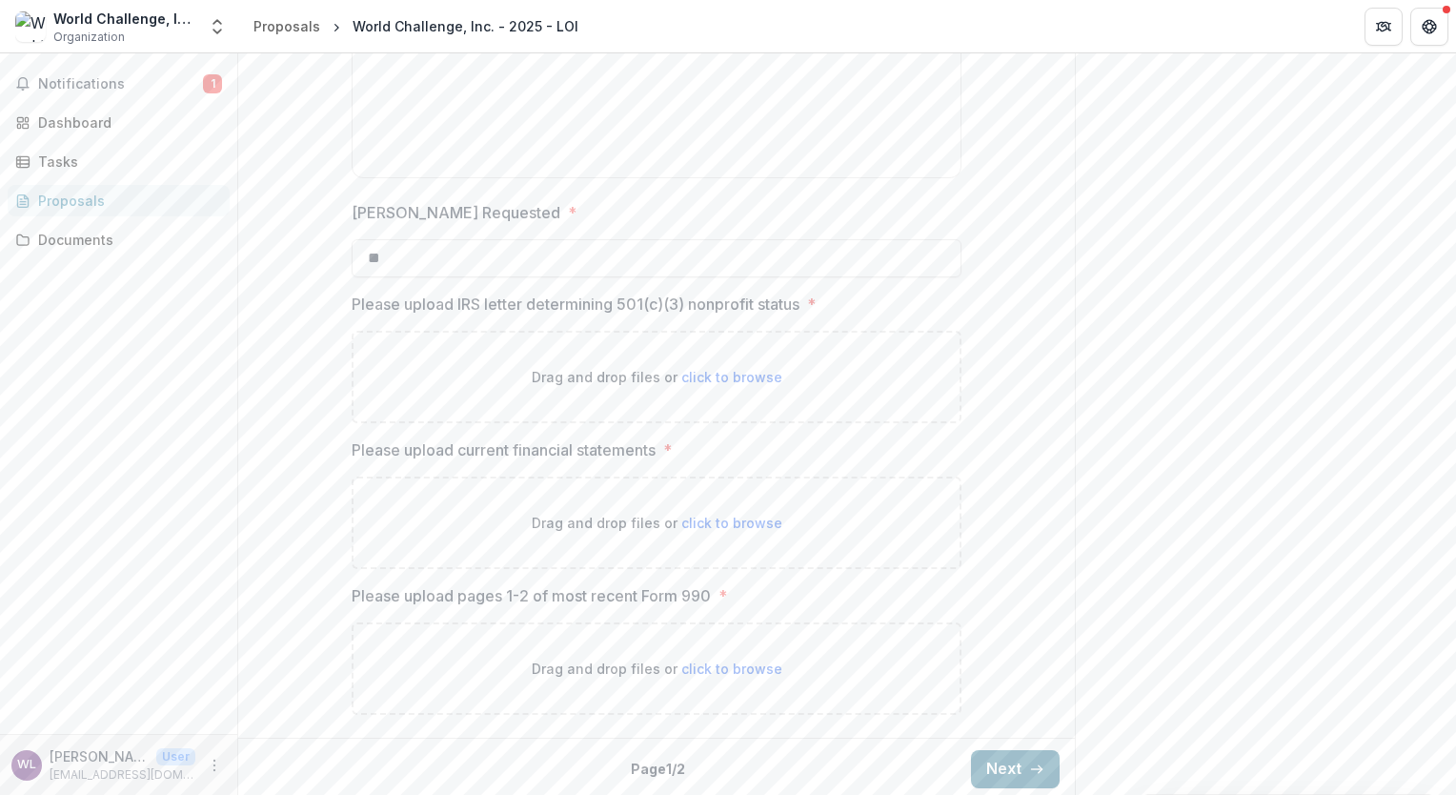
click at [1003, 773] on button "Next" at bounding box center [1015, 769] width 89 height 38
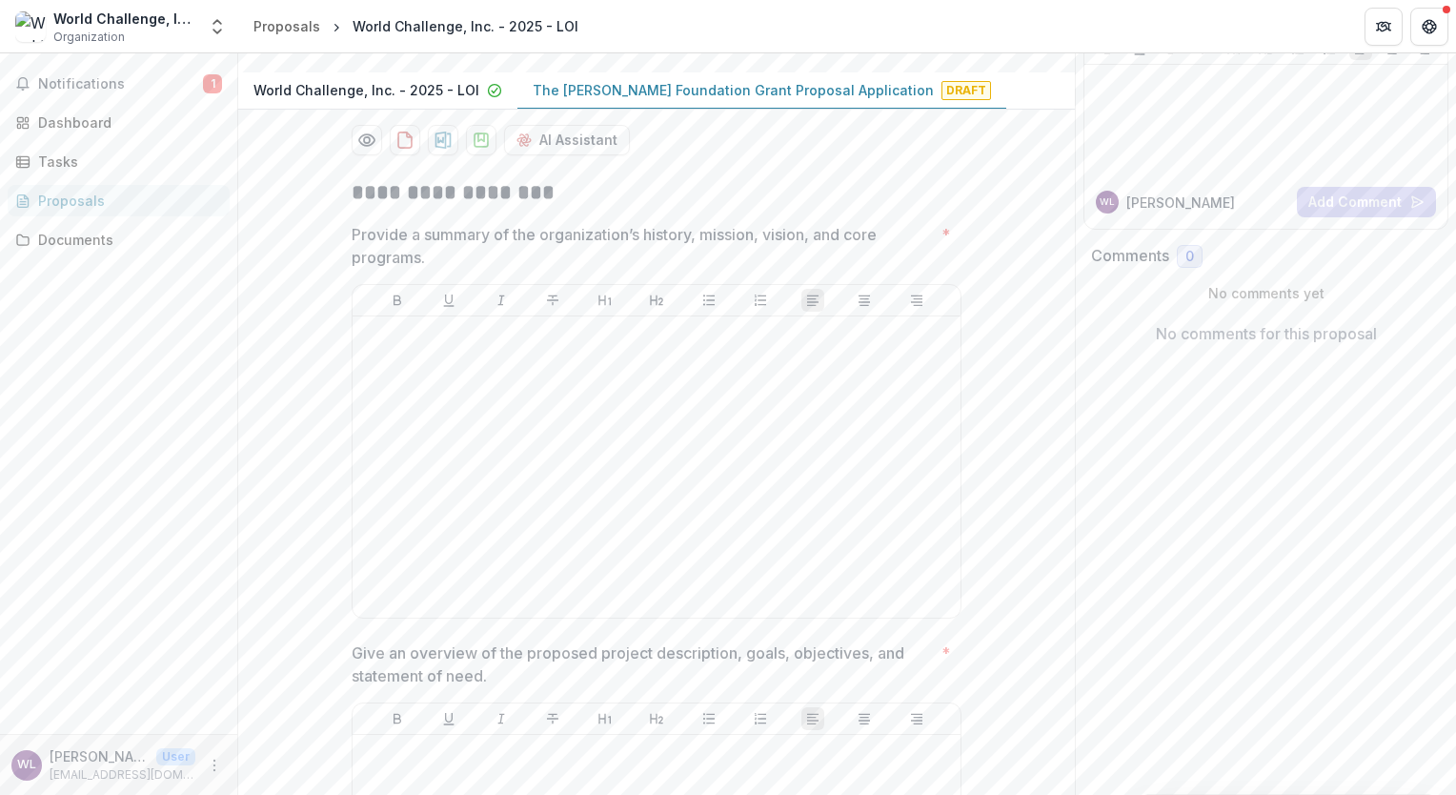
scroll to position [0, 0]
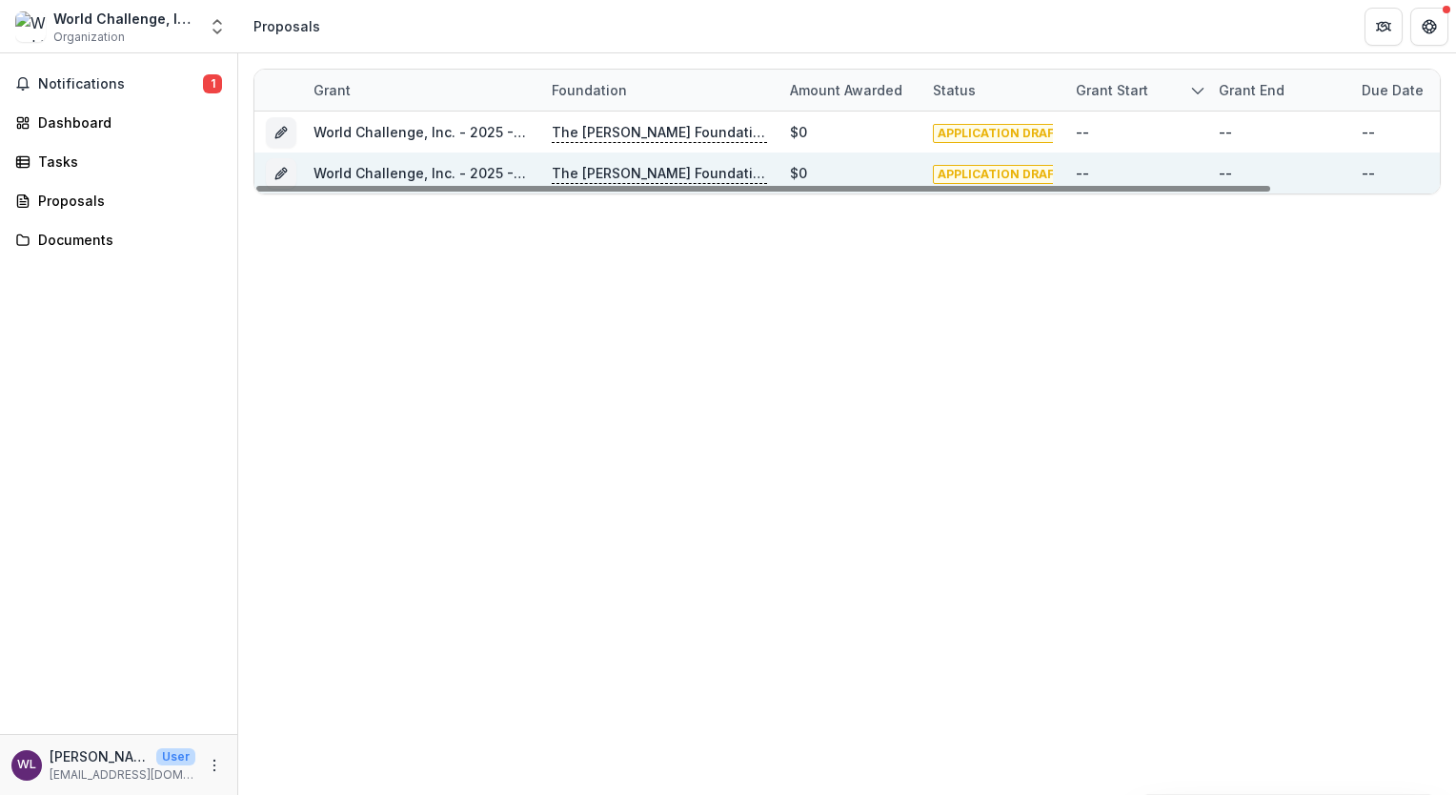
click at [357, 175] on link "World Challenge, Inc. - 2025 - The [PERSON_NAME] Foundation Grant Proposal Appl…" at bounding box center [616, 173] width 605 height 16
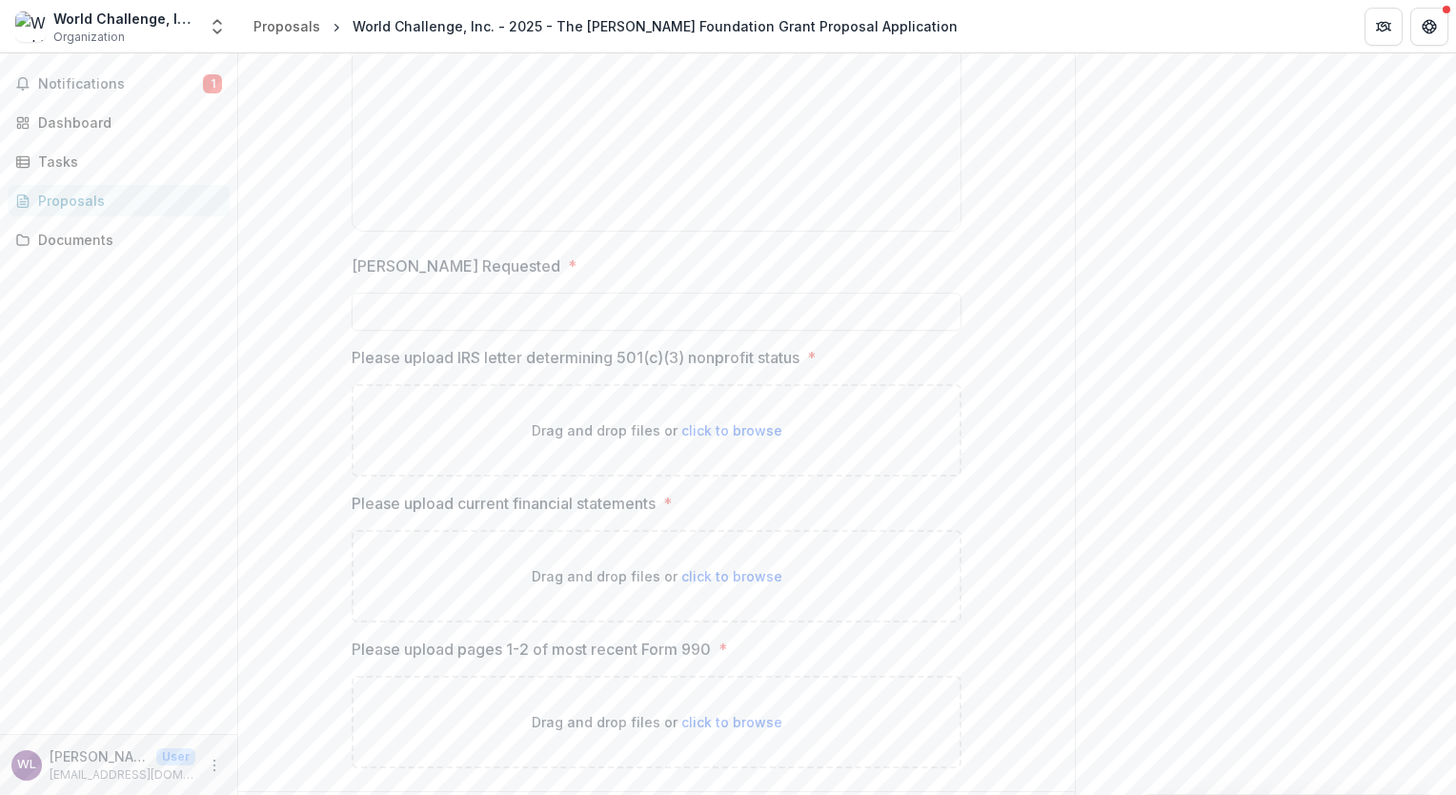
scroll to position [2472, 0]
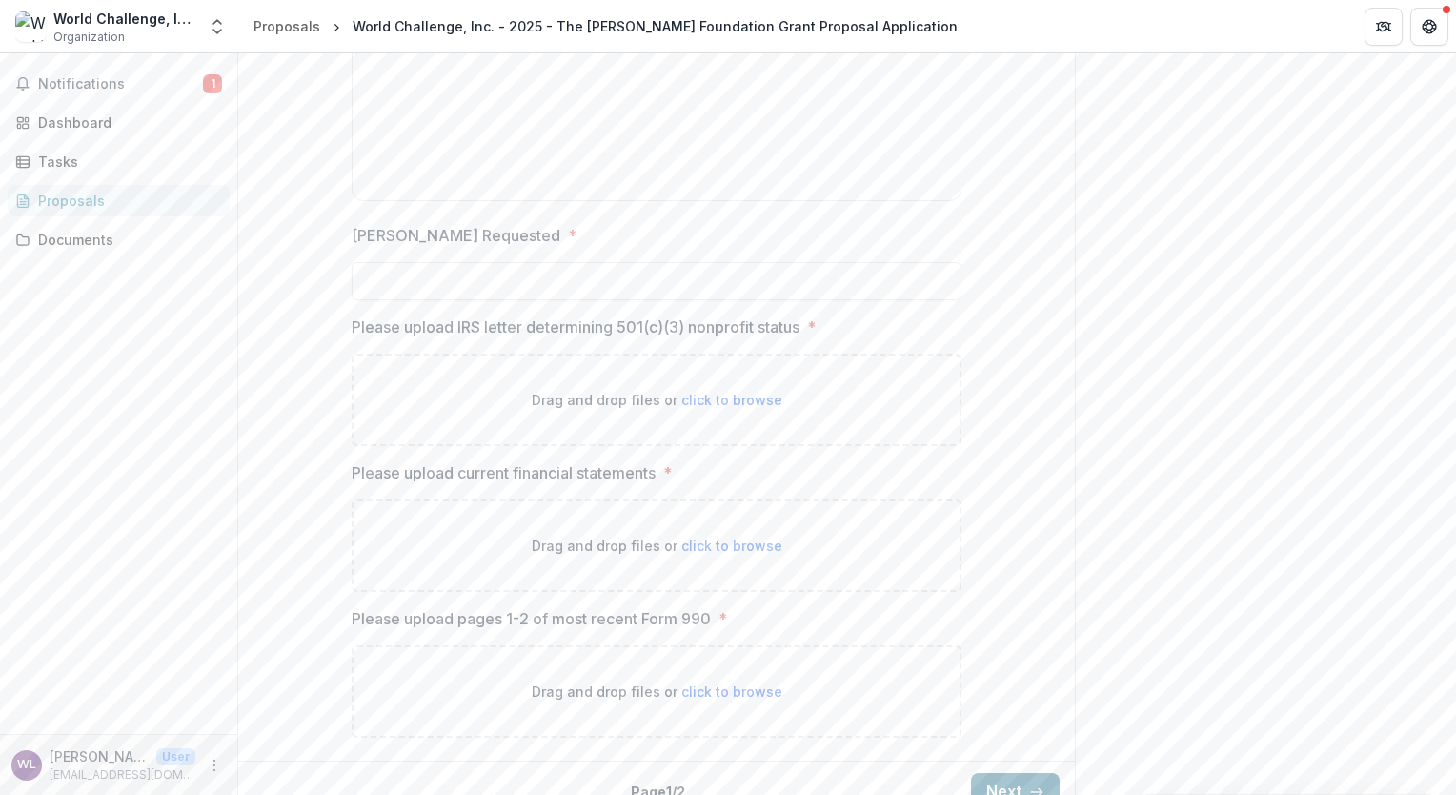
click at [999, 773] on button "Next" at bounding box center [1015, 792] width 89 height 38
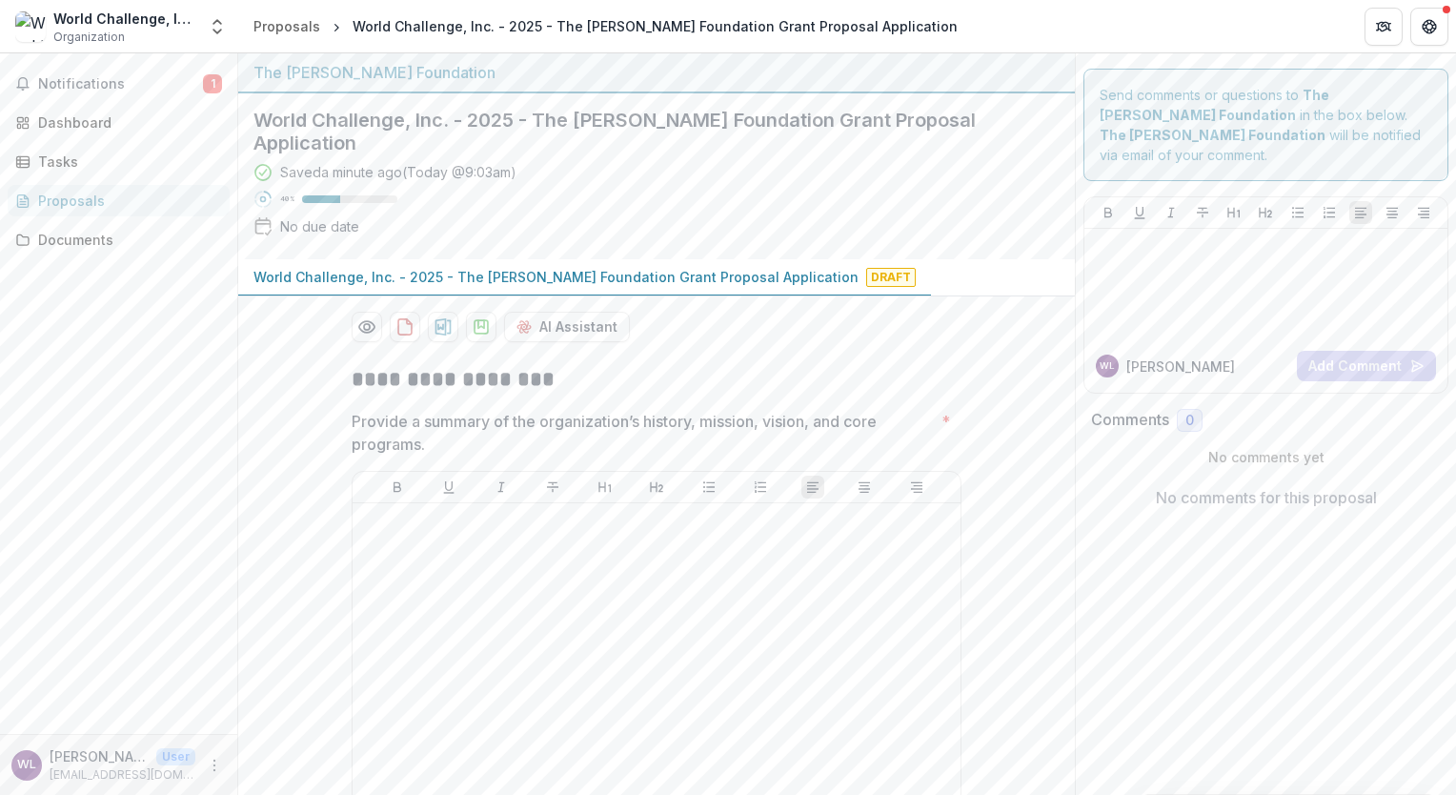
scroll to position [0, 0]
